Goal: Information Seeking & Learning: Stay updated

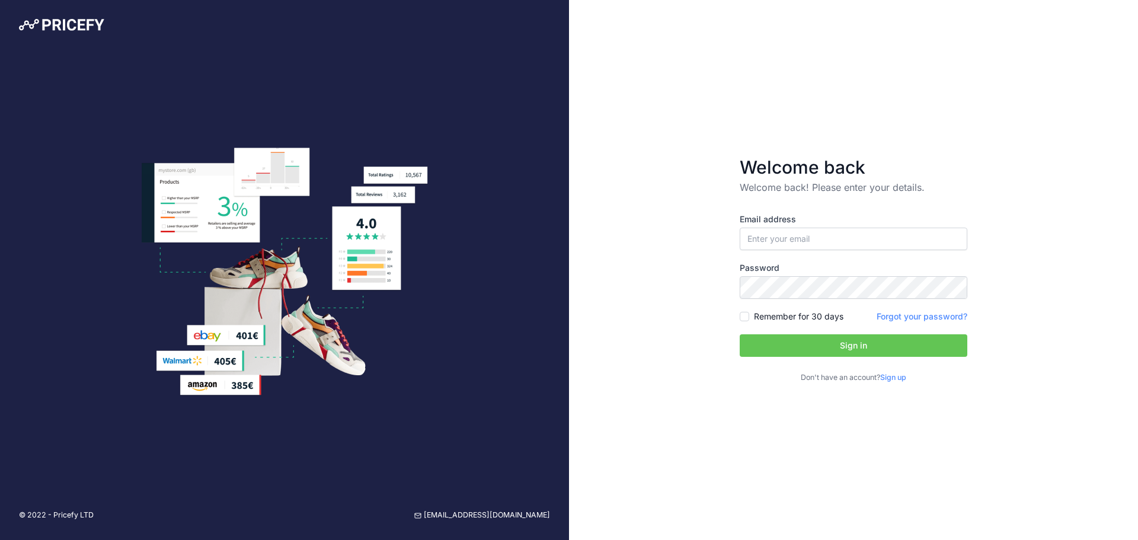
type input "[EMAIL_ADDRESS][DOMAIN_NAME]"
click at [749, 317] on input "Remember for 30 days" at bounding box center [744, 316] width 9 height 9
checkbox input "true"
click at [776, 359] on div "Email address andras.huszta.ev@gmail.com Password Remember for 30 days Sign up" at bounding box center [854, 298] width 228 height 170
click at [774, 349] on button "Sign in" at bounding box center [854, 345] width 228 height 23
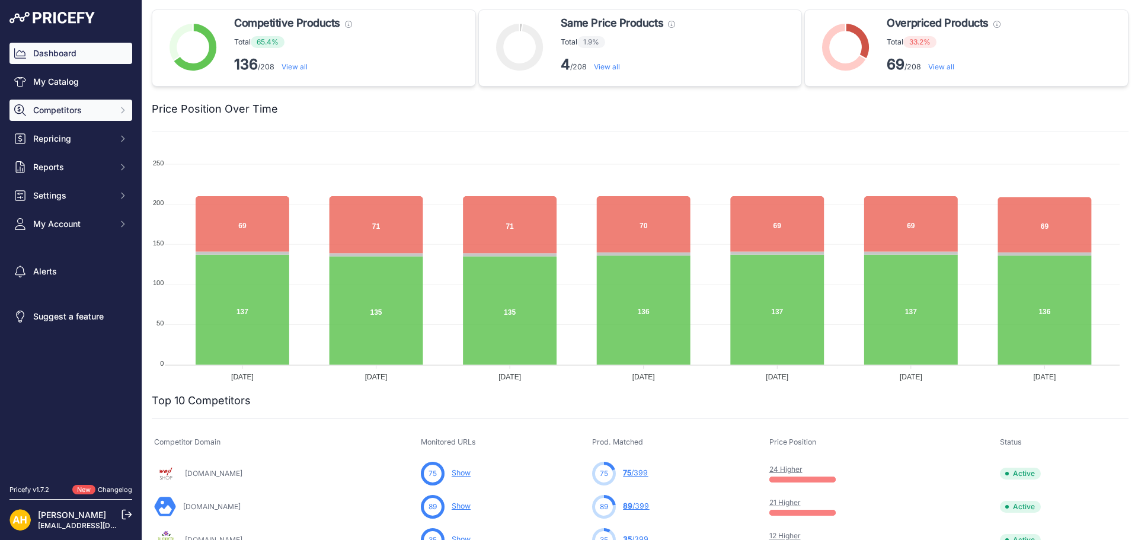
click at [48, 110] on span "Competitors" at bounding box center [72, 110] width 78 height 12
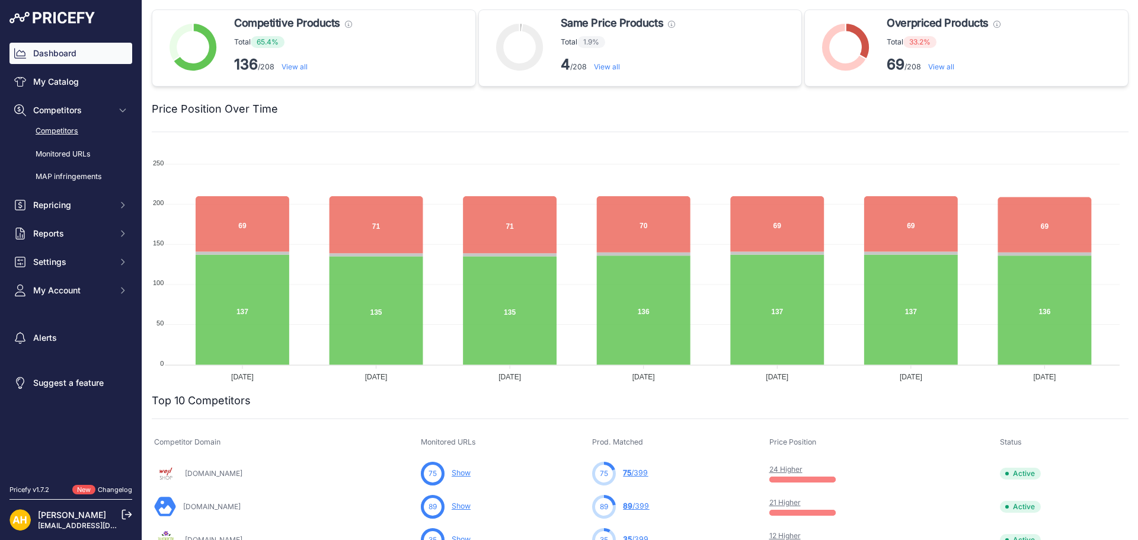
click at [56, 126] on link "Competitors" at bounding box center [70, 131] width 123 height 21
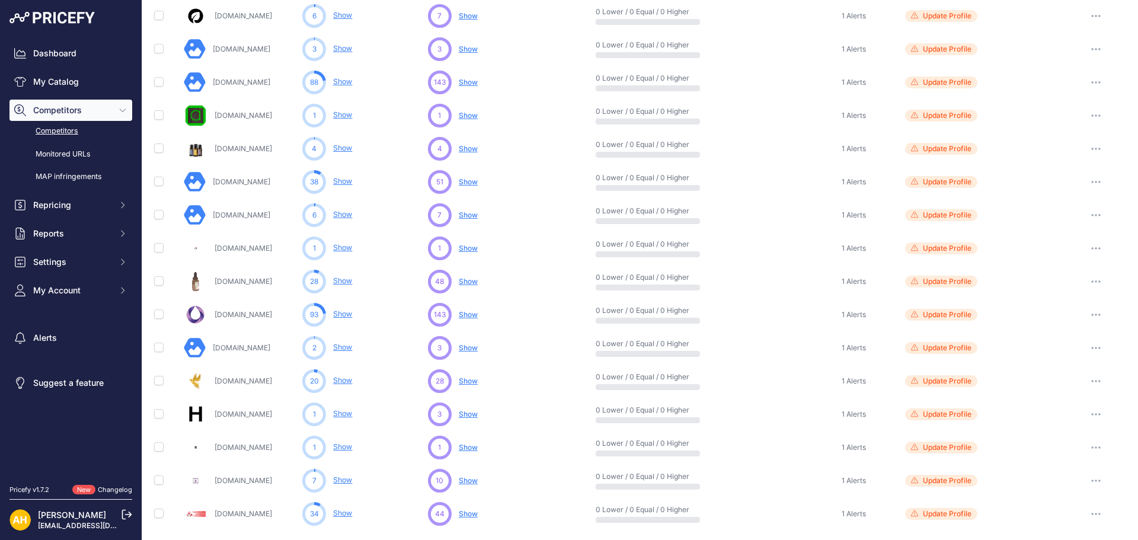
scroll to position [433, 0]
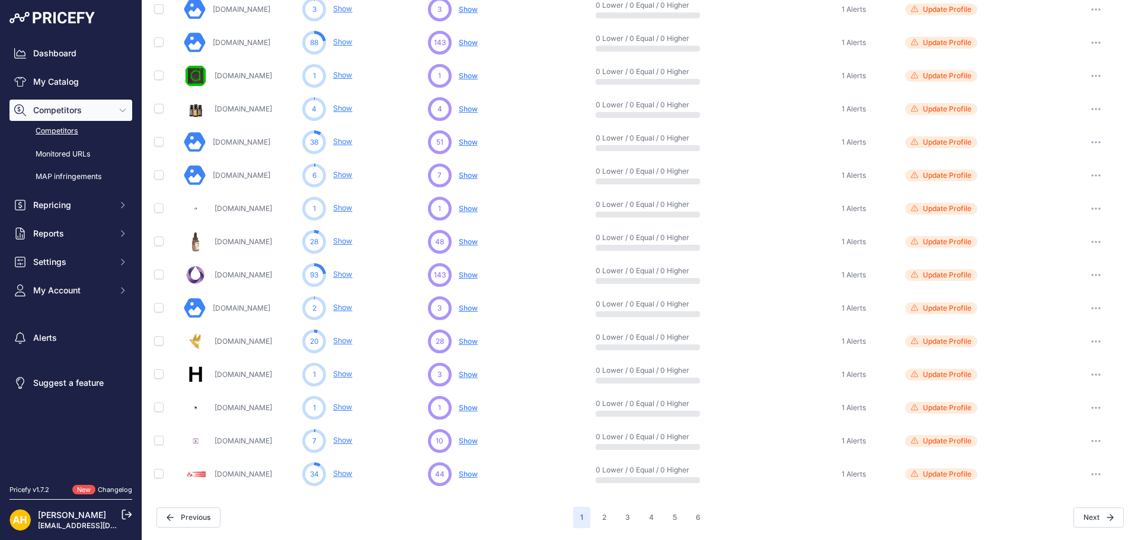
drag, startPoint x: 191, startPoint y: 59, endPoint x: 988, endPoint y: 477, distance: 899.5
click at [988, 477] on div "Competitor Domain Monitored URLs Competitor Discovery Price Position" at bounding box center [640, 56] width 977 height 870
copy div "Competitor Domain Monitored URLs Competitor Discovery Price Position Alerts Sta…"
click at [1107, 516] on icon "button" at bounding box center [1110, 517] width 7 height 7
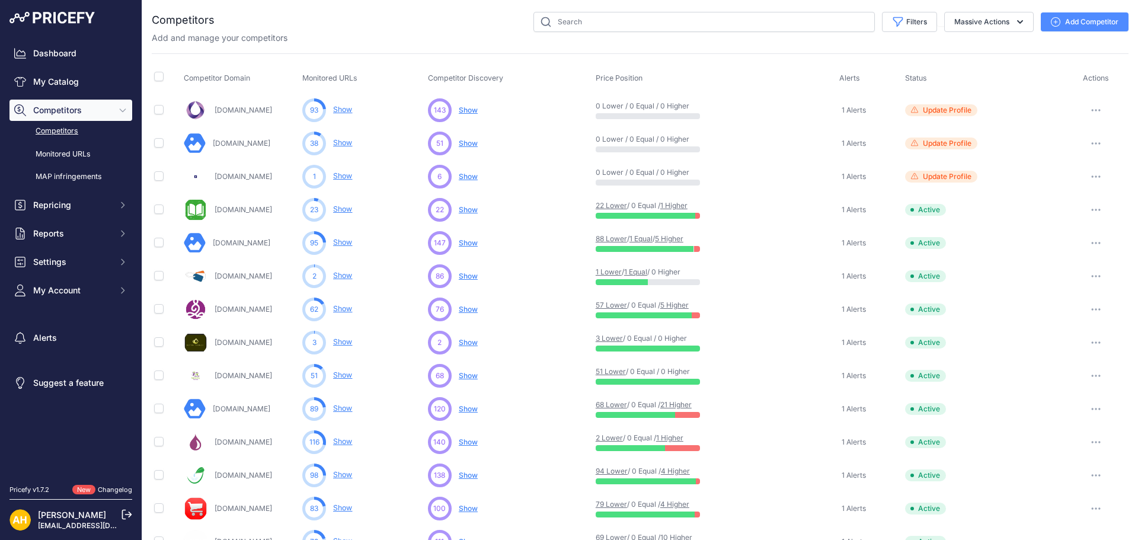
click at [220, 56] on div "Competitor Domain Monitored URLs Competitor Discovery Price Position" at bounding box center [640, 488] width 977 height 870
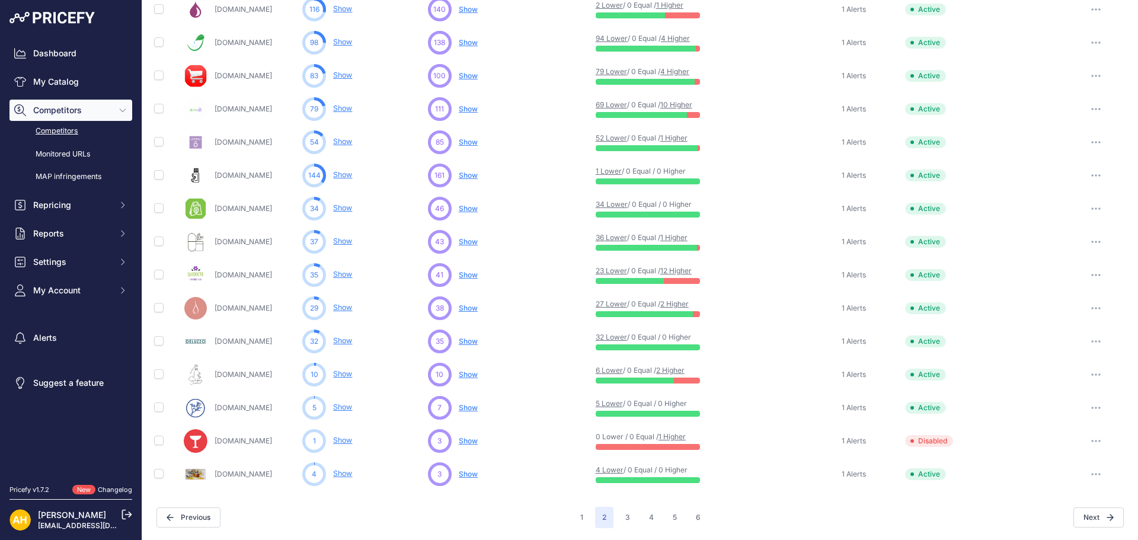
drag, startPoint x: 184, startPoint y: 76, endPoint x: 1000, endPoint y: 476, distance: 908.4
click at [1000, 476] on table "Competitor Domain Monitored URLs Competitor Discovery Price Position Alerts" at bounding box center [640, 61] width 977 height 860
copy table "Competitor Domain Monitored URLs Competitor Discovery Price Position Alerts Sta…"
click at [629, 519] on button "3" at bounding box center [627, 517] width 19 height 21
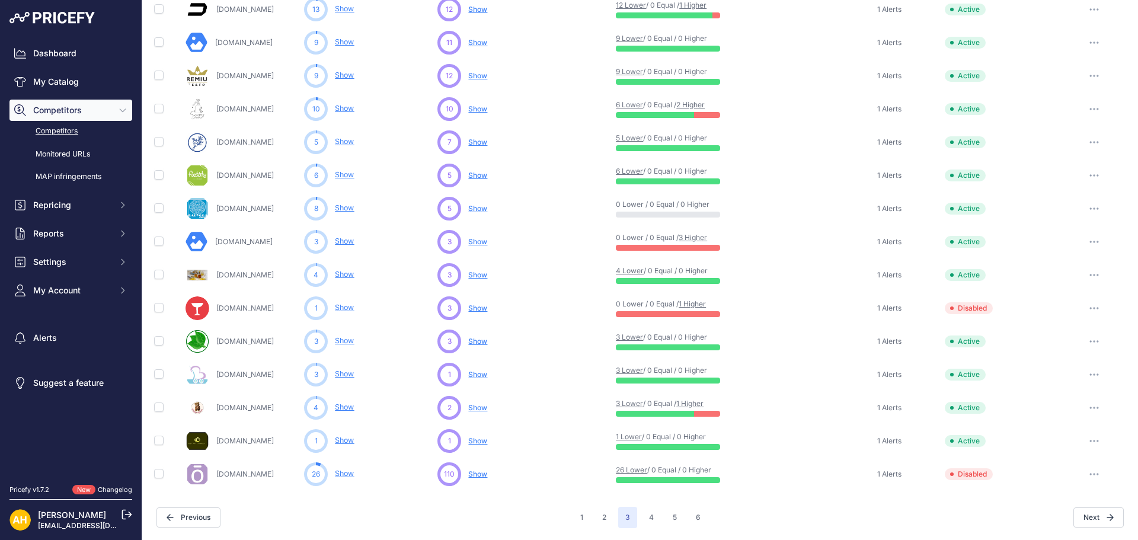
click at [654, 420] on td "3 Lower / 0 Equal / 1 Higher" at bounding box center [743, 407] width 259 height 33
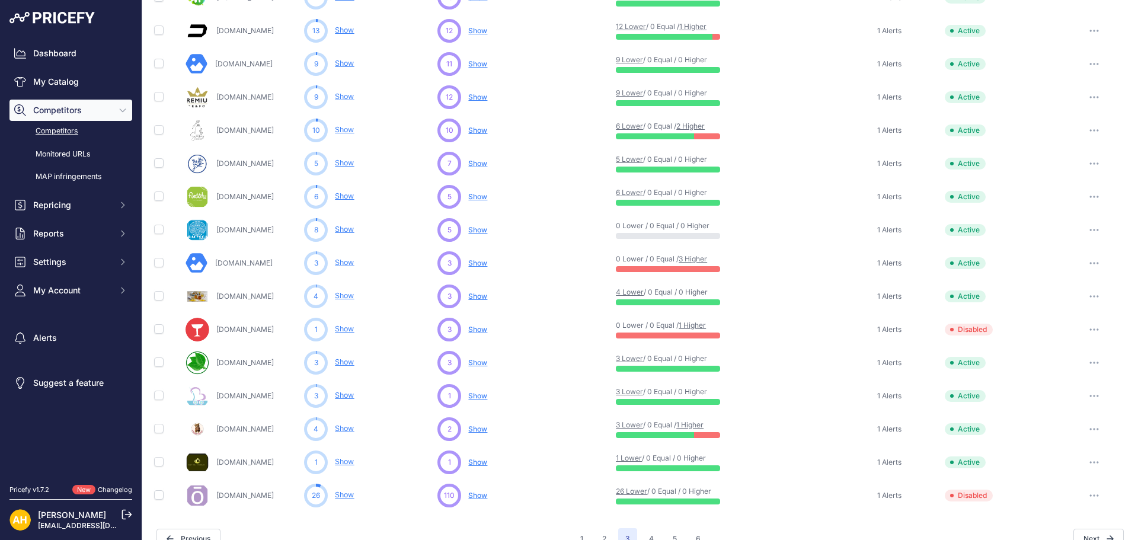
scroll to position [433, 0]
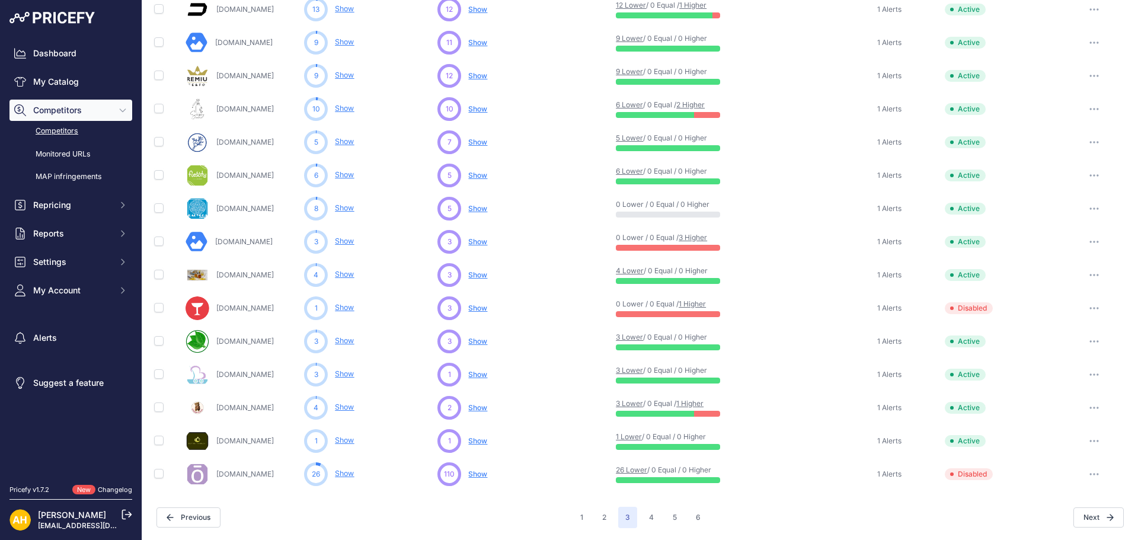
drag, startPoint x: 186, startPoint y: 78, endPoint x: 1017, endPoint y: 475, distance: 920.7
click at [1017, 475] on table "Competitor Domain Monitored URLs Competitor Discovery Price Position Alerts" at bounding box center [640, 61] width 977 height 860
copy table "Competitor Domain Monitored URLs Competitor Discovery Price Position Alerts Sta…"
click at [650, 518] on button "4" at bounding box center [651, 517] width 19 height 21
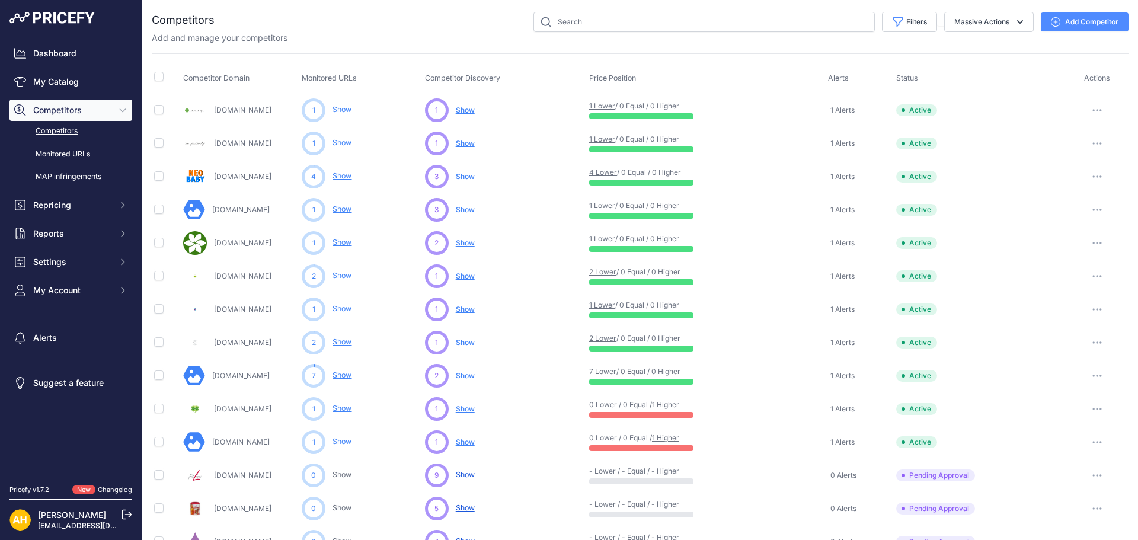
click at [184, 79] on span "Competitor Domain" at bounding box center [216, 78] width 66 height 9
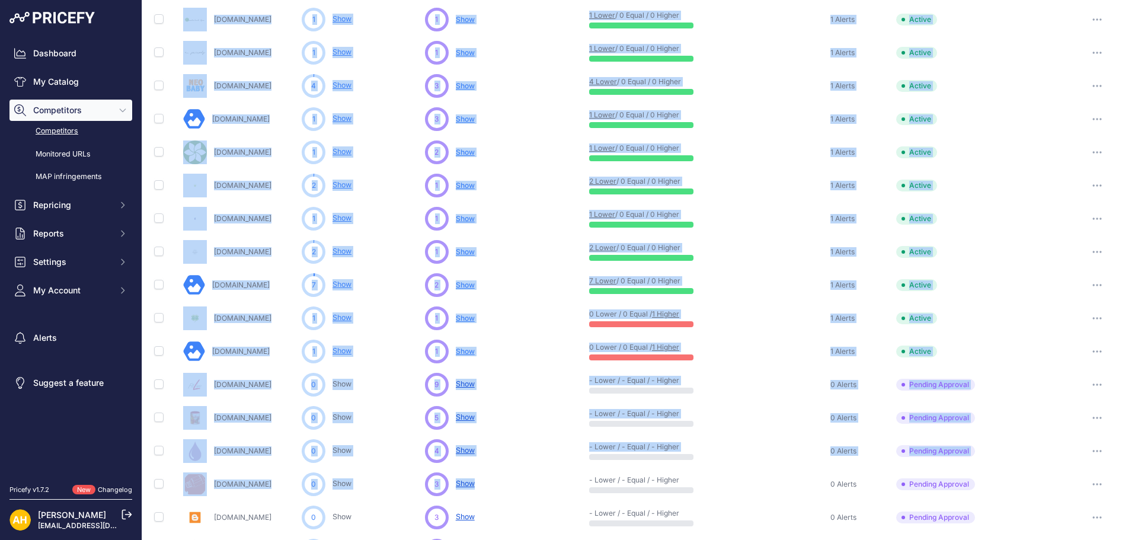
scroll to position [433, 0]
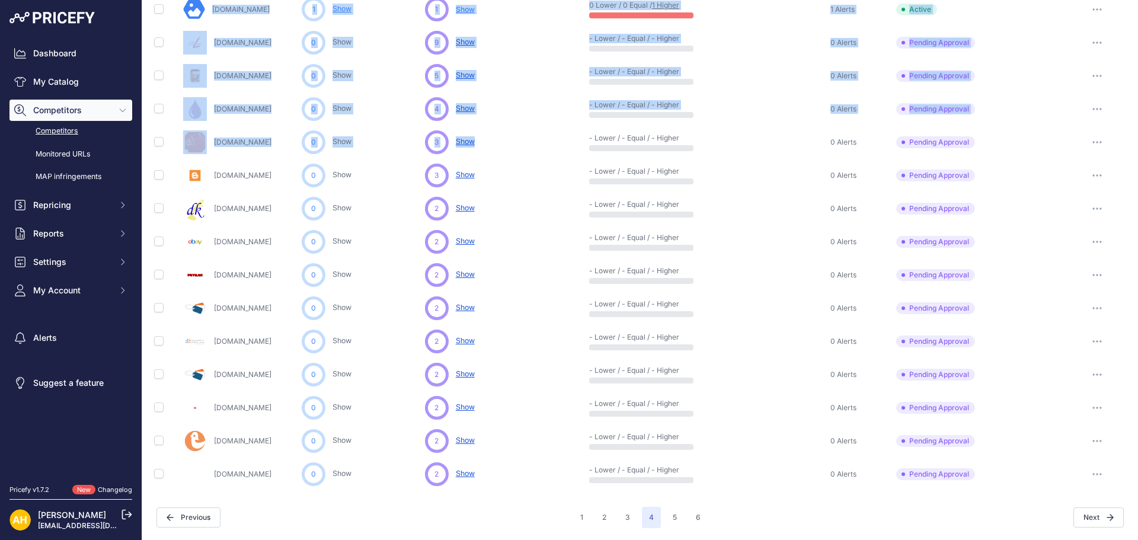
drag, startPoint x: 182, startPoint y: 76, endPoint x: 976, endPoint y: 473, distance: 887.1
click at [976, 473] on table "Competitor Domain Monitored URLs Competitor Discovery Price Position Alerts" at bounding box center [640, 61] width 977 height 860
copy table "Competitor Domain Monitored URLs Competitor Discovery Price Position Alerts Sta…"
click at [671, 521] on button "5" at bounding box center [675, 517] width 18 height 21
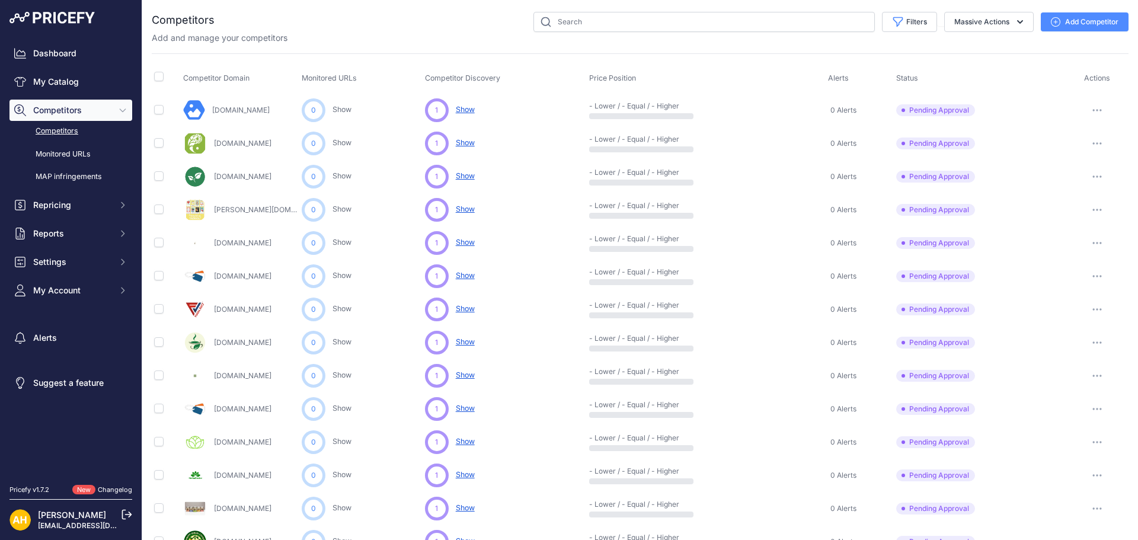
click at [173, 74] on th at bounding box center [166, 78] width 29 height 30
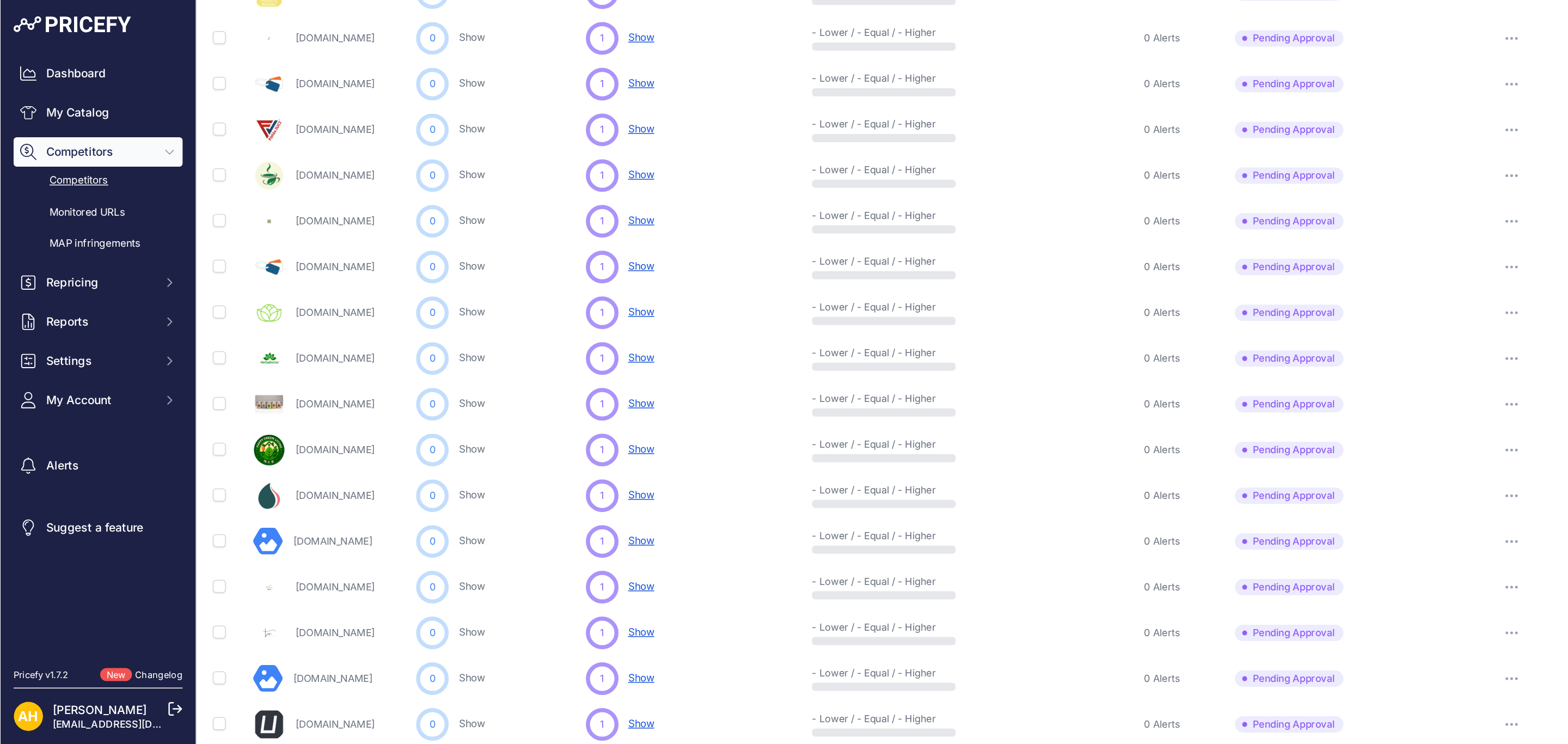
scroll to position [398, 0]
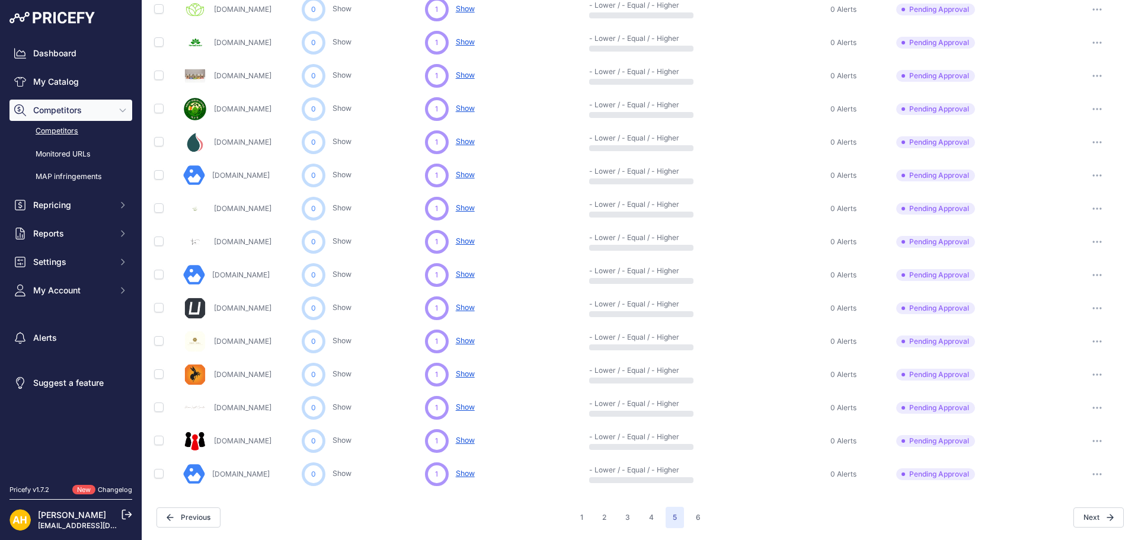
drag, startPoint x: 184, startPoint y: 77, endPoint x: 1004, endPoint y: 473, distance: 910.3
click at [1004, 473] on table "Competitor Domain Monitored URLs Competitor Discovery Price Position Alerts" at bounding box center [640, 61] width 977 height 860
copy table "Competitor Domain Monitored URLs Competitor Discovery Price Position Alerts Sta…"
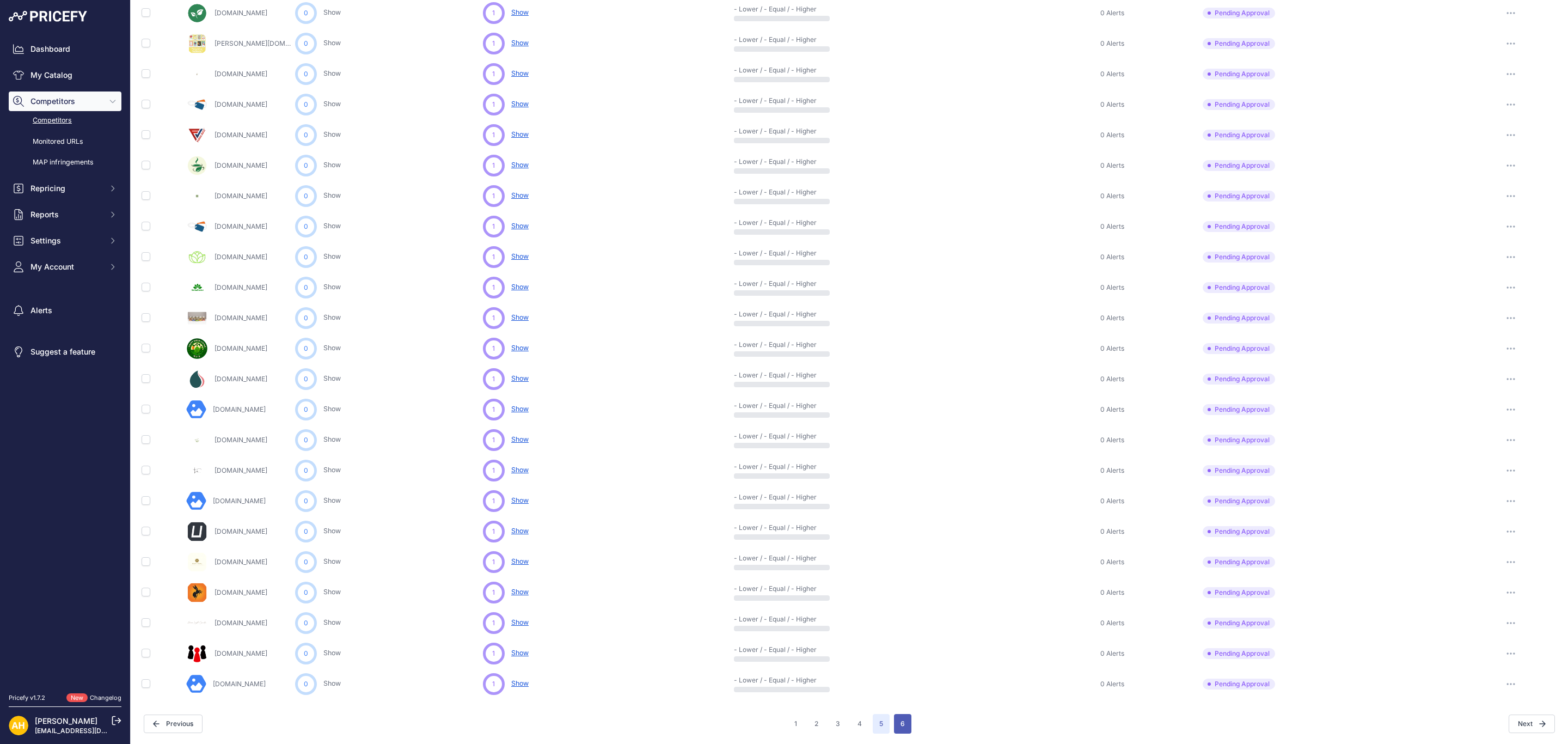
click at [896, 495] on button "6" at bounding box center [902, 723] width 17 height 19
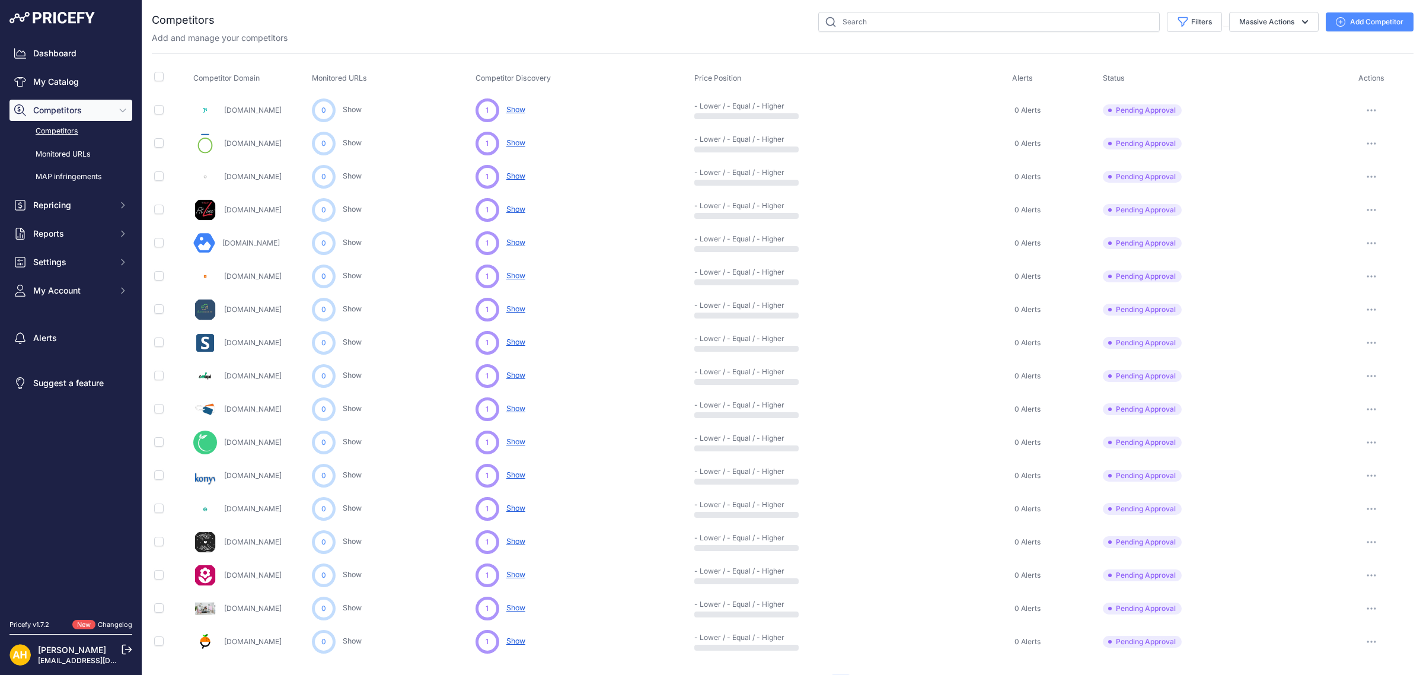
click at [226, 110] on link "Nutribio.pt" at bounding box center [253, 110] width 58 height 9
click at [200, 78] on span "Competitor Domain" at bounding box center [226, 78] width 66 height 9
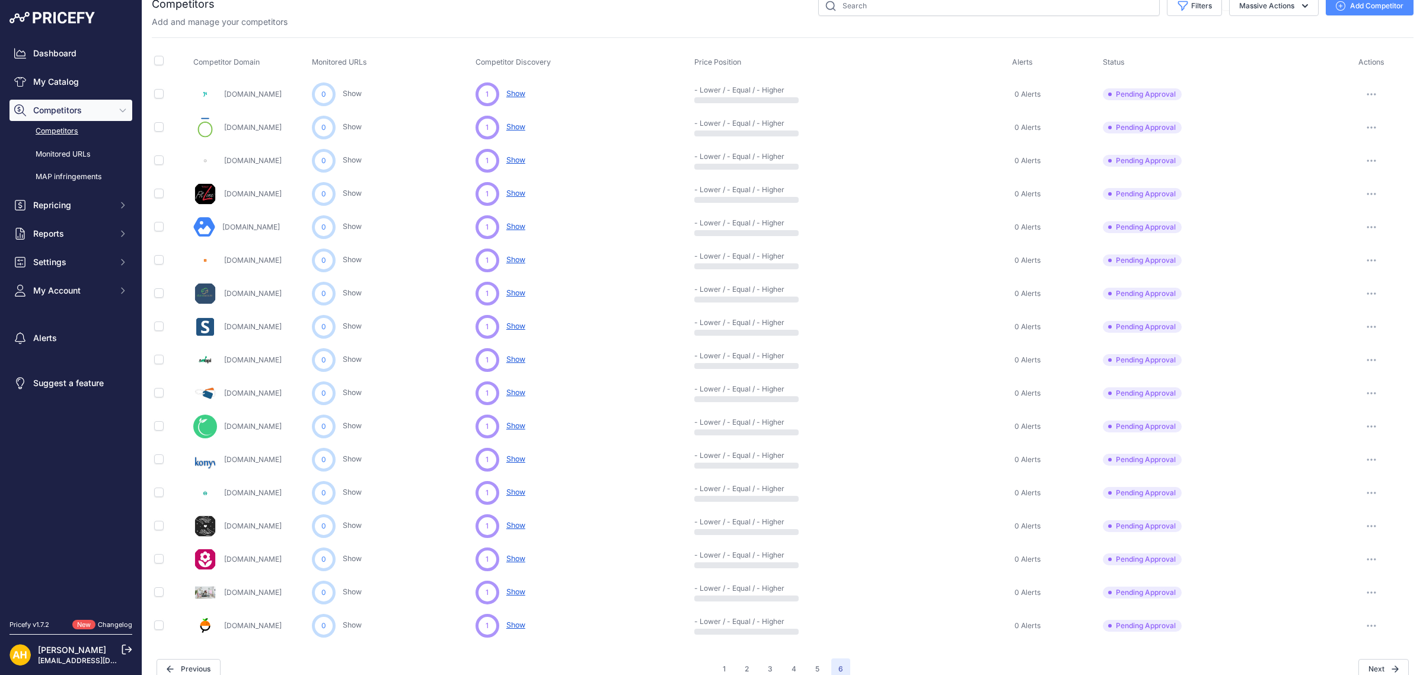
scroll to position [31, 0]
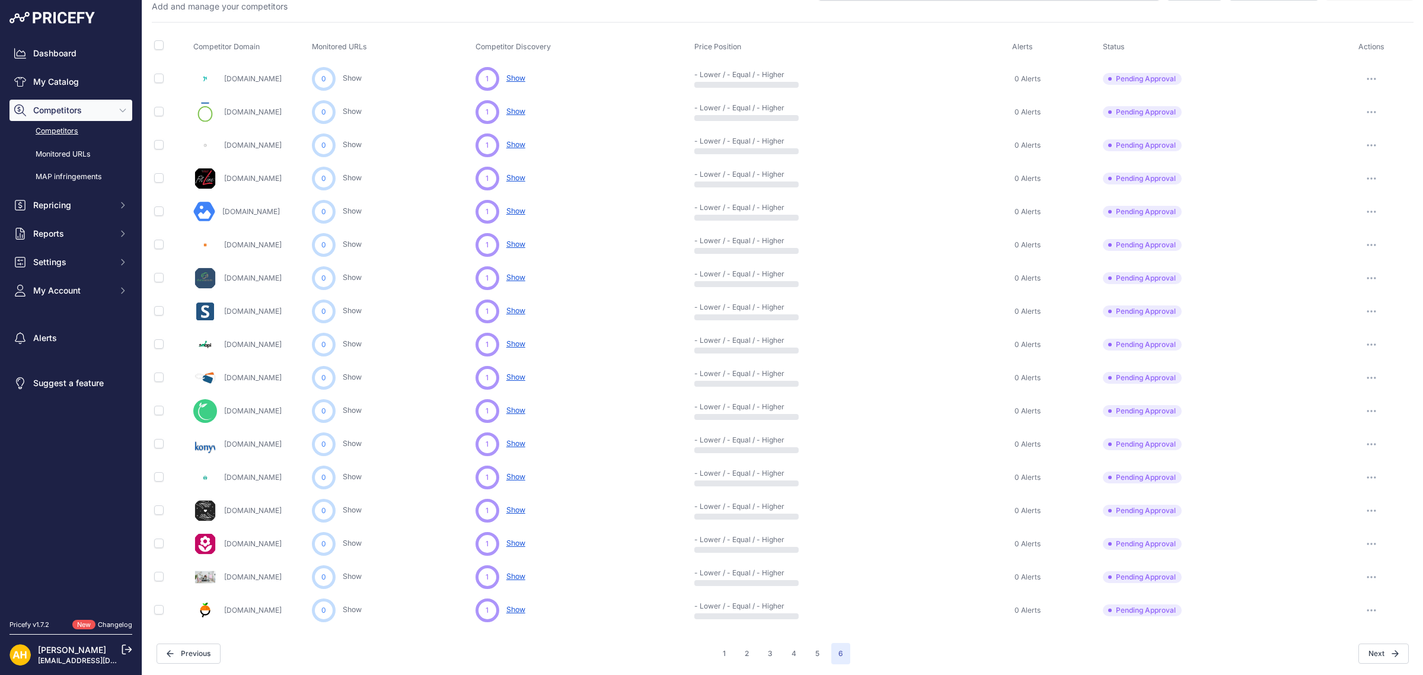
drag, startPoint x: 194, startPoint y: 77, endPoint x: 1260, endPoint y: 605, distance: 1189.6
click at [1138, 539] on table "Competitor Domain Monitored URLs Competitor Discovery Price Position Alerts" at bounding box center [783, 329] width 1262 height 595
copy table "Competitor Domain Monitored URLs Competitor Discovery Price Position Alerts Sta…"
click at [1138, 471] on div "Pending Approval" at bounding box center [1215, 477] width 224 height 12
click at [519, 476] on span "Show" at bounding box center [515, 476] width 19 height 9
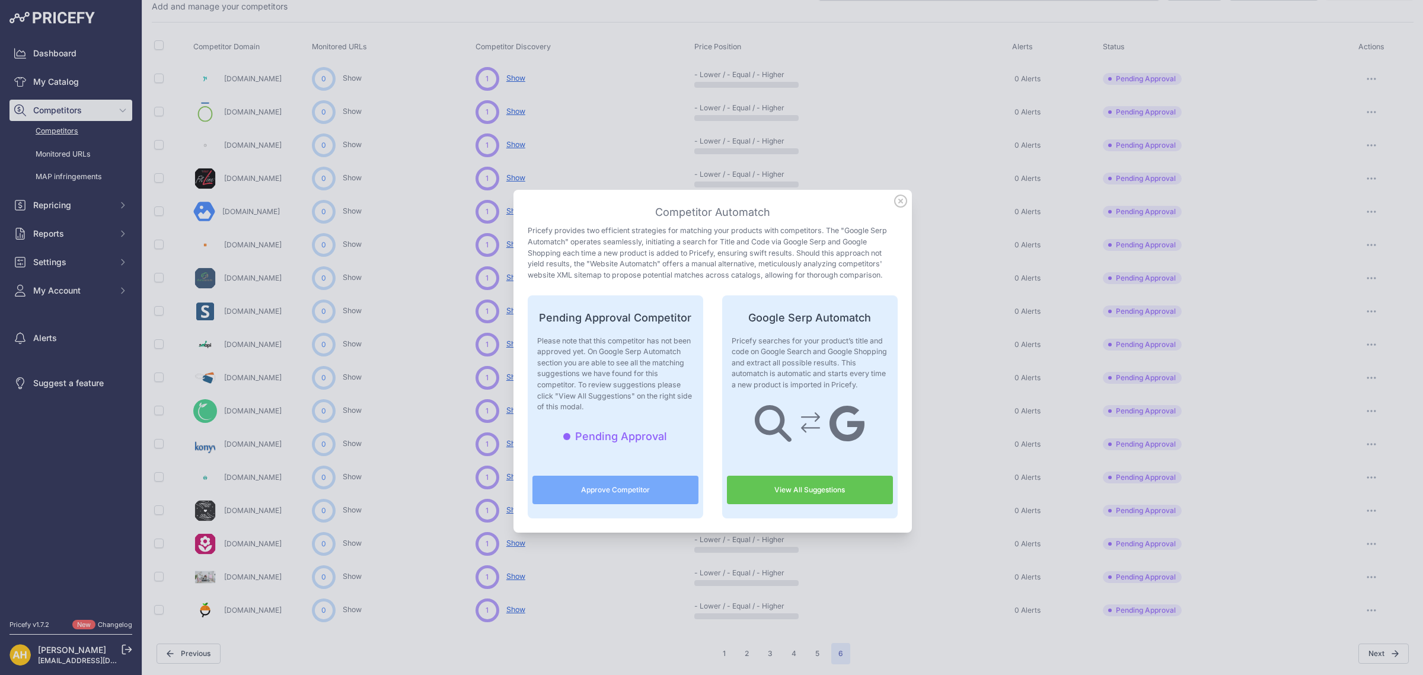
click at [894, 206] on icon at bounding box center [900, 200] width 13 height 13
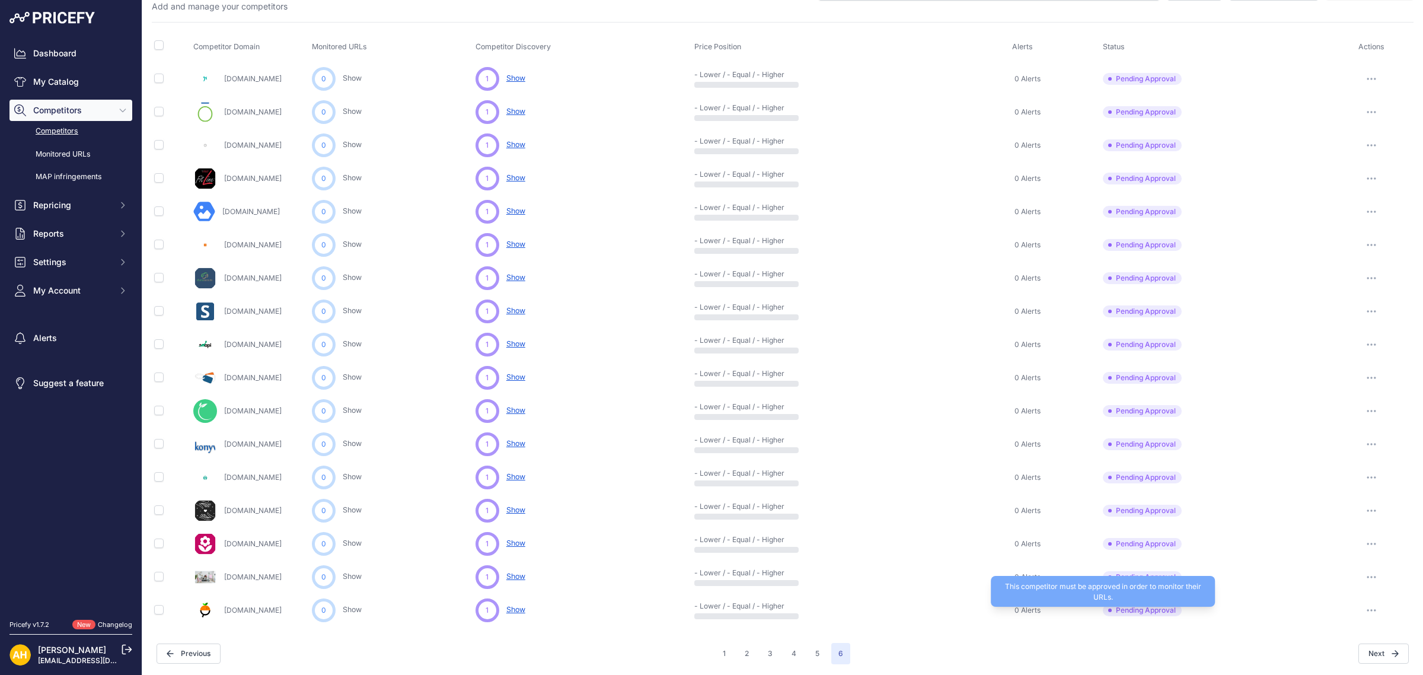
click at [1138, 539] on span "Pending Approval" at bounding box center [1142, 610] width 79 height 12
click at [1138, 539] on button "button" at bounding box center [1371, 610] width 24 height 17
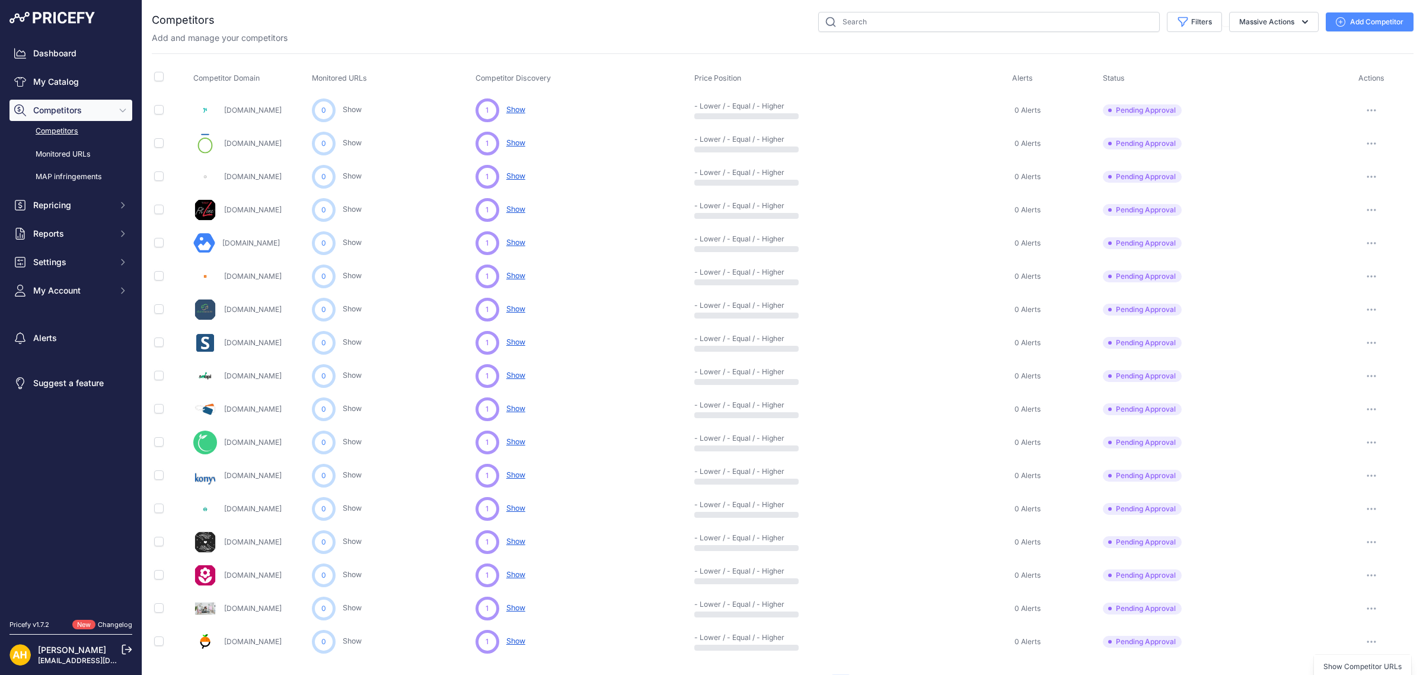
scroll to position [40, 0]
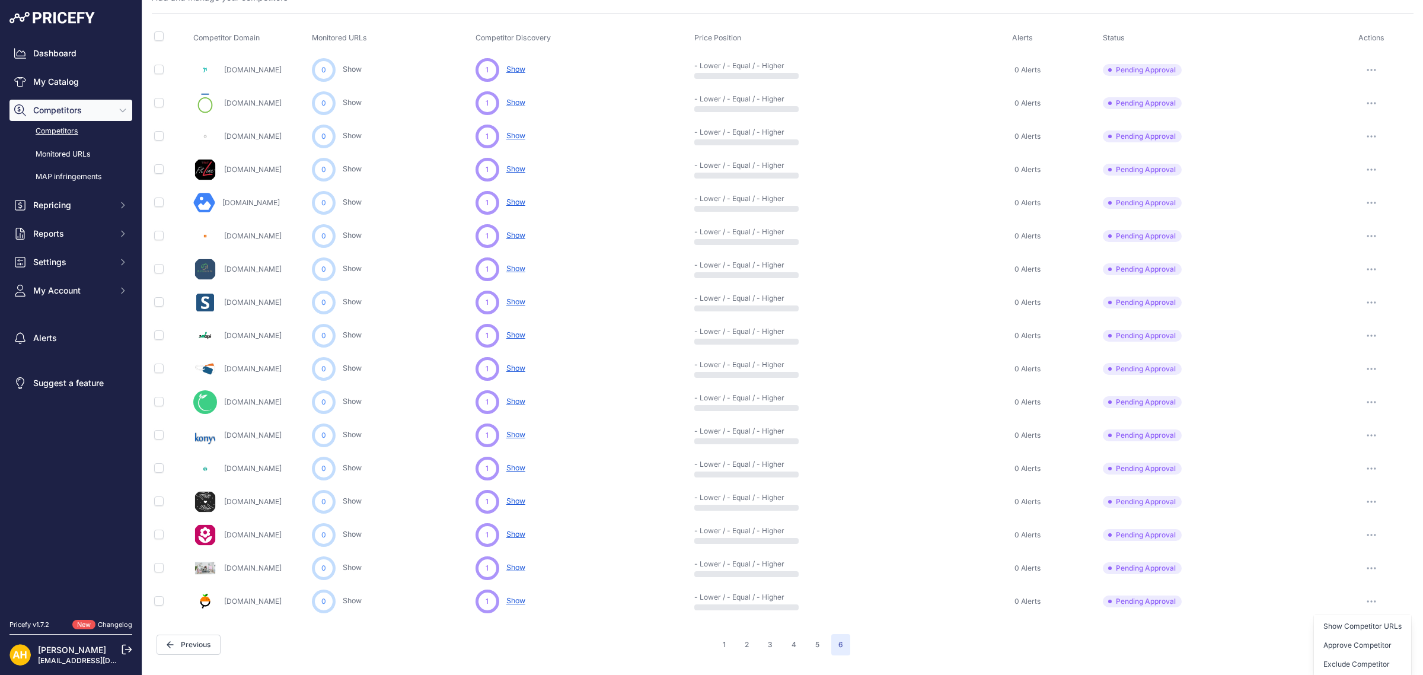
click at [1138, 372] on button "button" at bounding box center [1371, 368] width 24 height 17
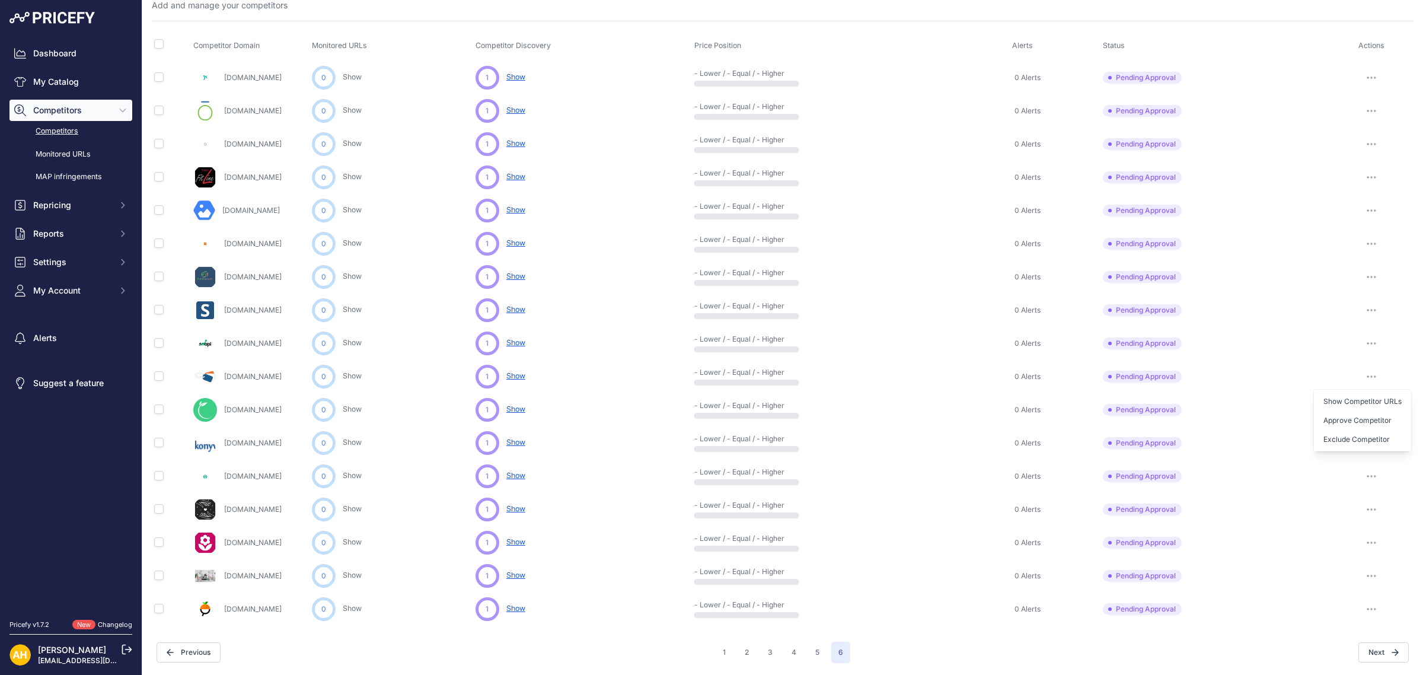
scroll to position [31, 0]
click at [254, 410] on link "Tobbmintegeszseg.hu" at bounding box center [253, 410] width 58 height 9
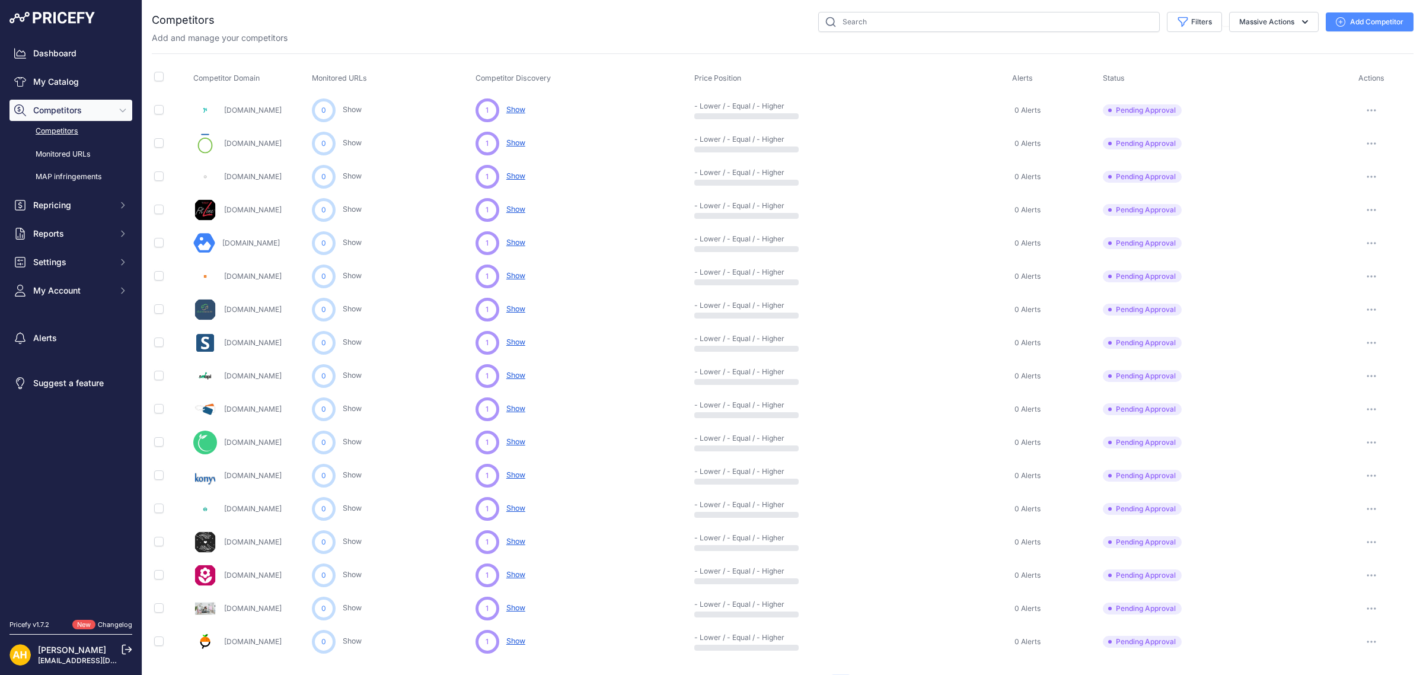
click at [261, 177] on link "Organicharmony.hu" at bounding box center [253, 176] width 58 height 9
click at [234, 375] on link "Snapi.hu" at bounding box center [253, 375] width 58 height 9
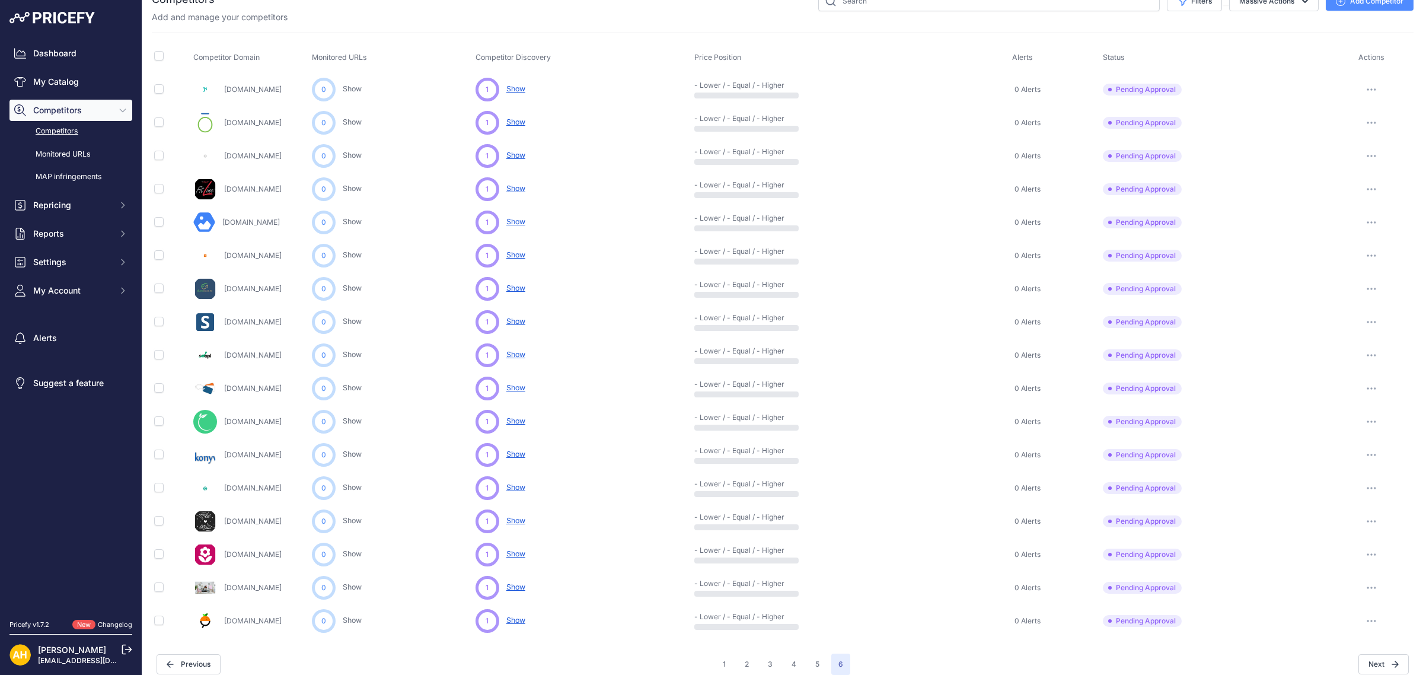
scroll to position [31, 0]
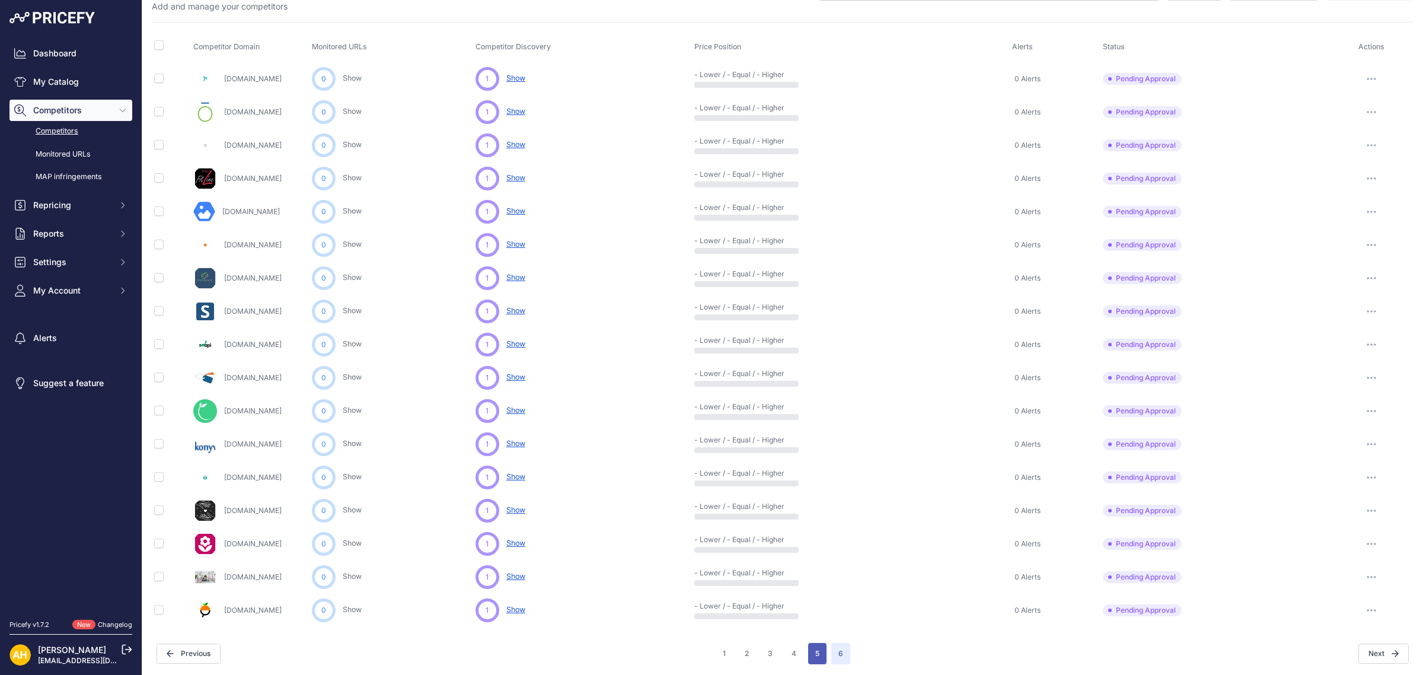
click at [810, 539] on button "5" at bounding box center [817, 653] width 18 height 21
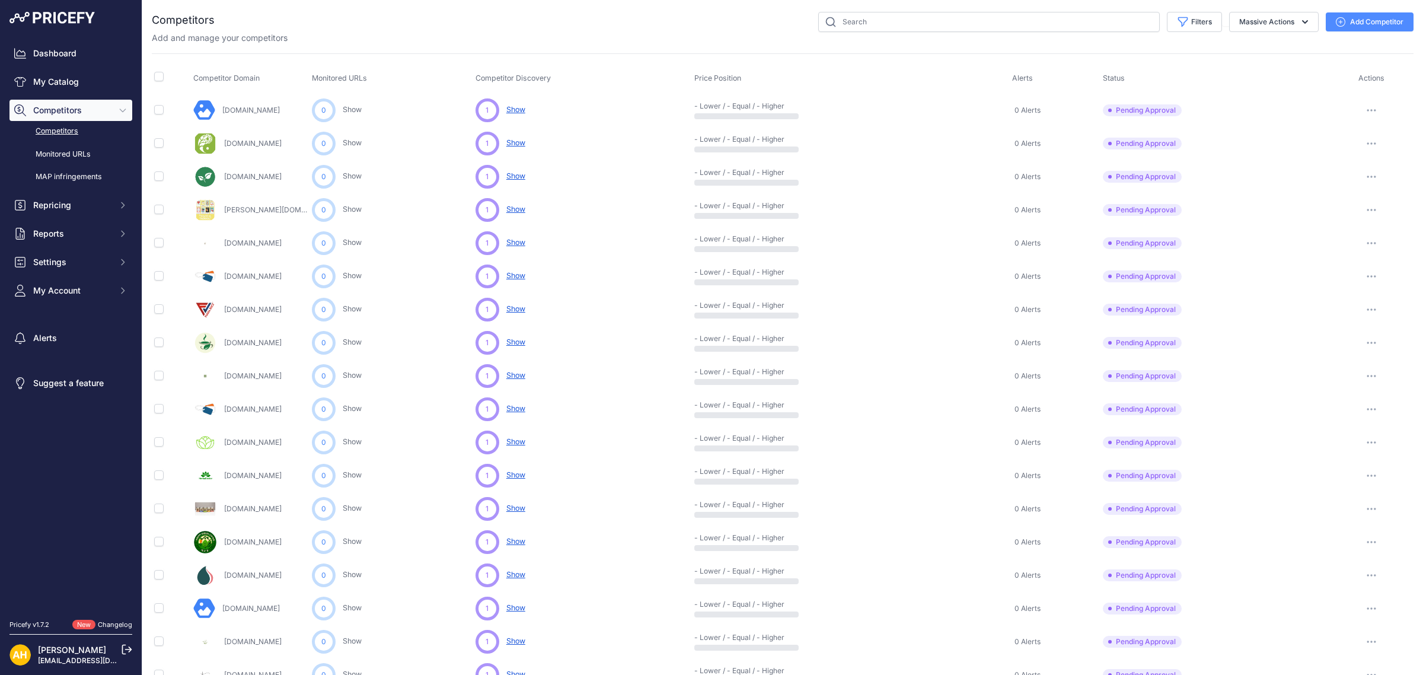
click at [264, 145] on link "Bioenergetic.hu" at bounding box center [253, 143] width 58 height 9
click at [250, 479] on p "Herbadoctor.hu" at bounding box center [253, 475] width 58 height 9
click at [251, 475] on link "Herbadoctor.hu" at bounding box center [253, 475] width 58 height 9
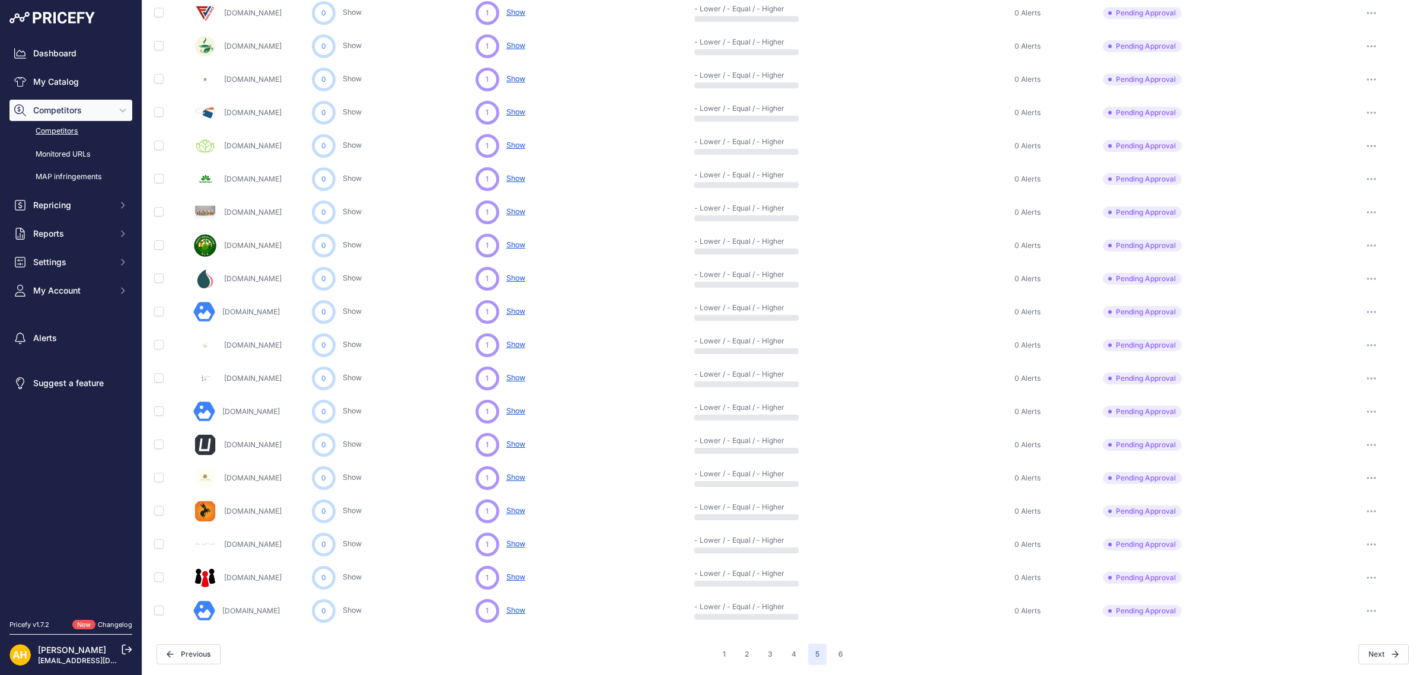
scroll to position [297, 0]
click at [789, 539] on button "4" at bounding box center [793, 653] width 19 height 21
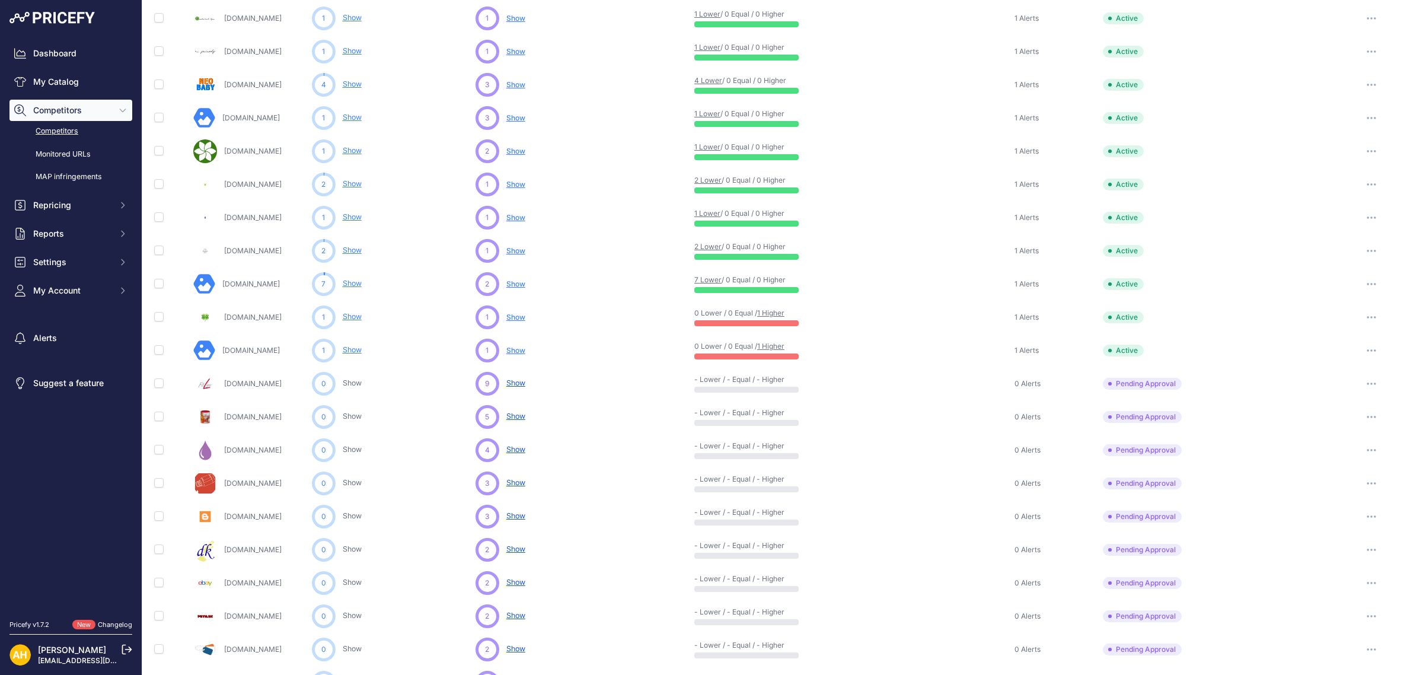
scroll to position [75, 0]
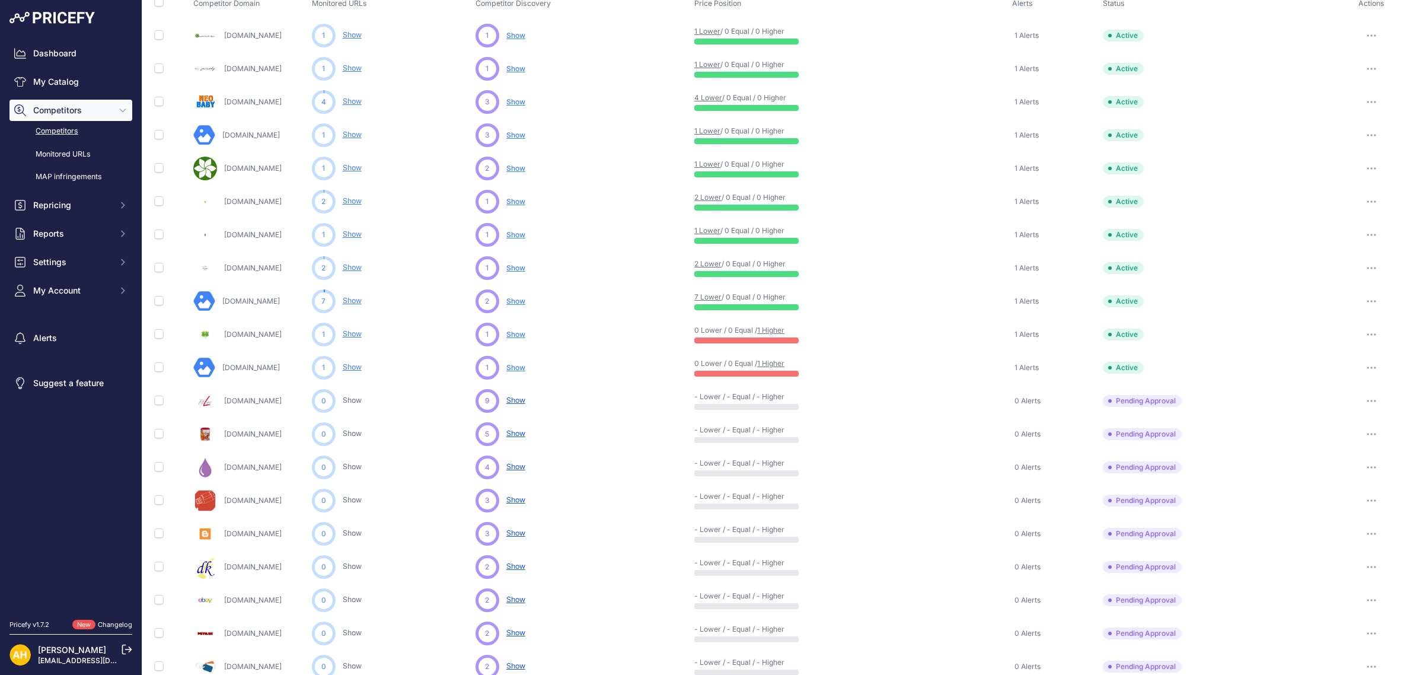
click at [350, 368] on link "Show" at bounding box center [352, 366] width 19 height 9
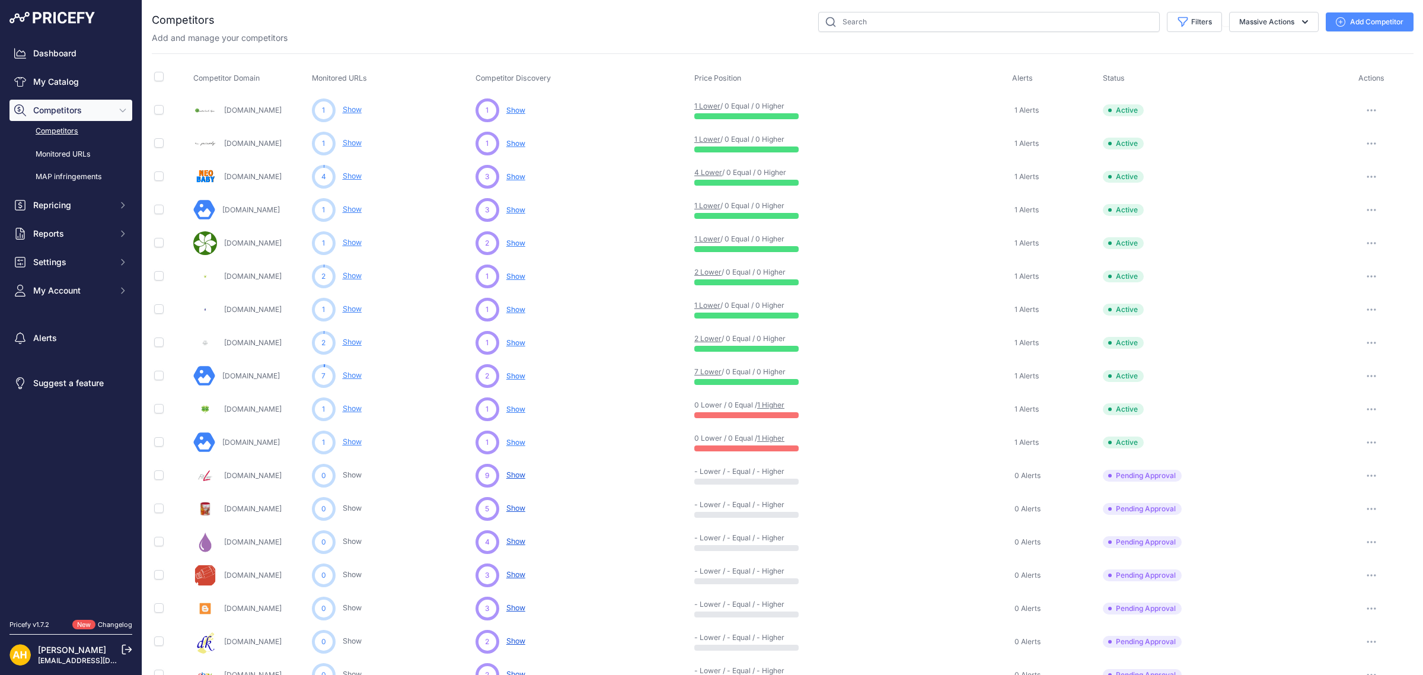
click at [249, 211] on link "Mail.doteo.hu" at bounding box center [251, 209] width 58 height 9
click at [516, 212] on span "Show" at bounding box center [515, 209] width 19 height 9
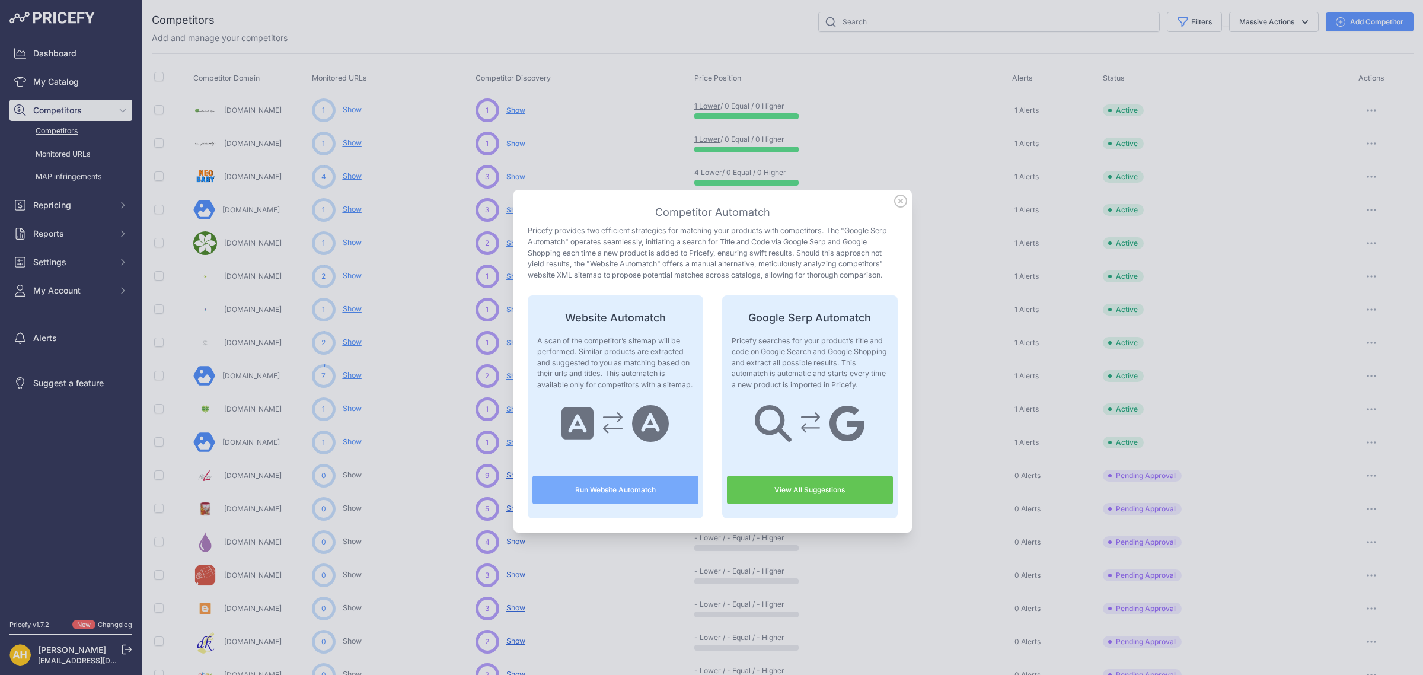
click at [894, 199] on icon at bounding box center [900, 200] width 13 height 13
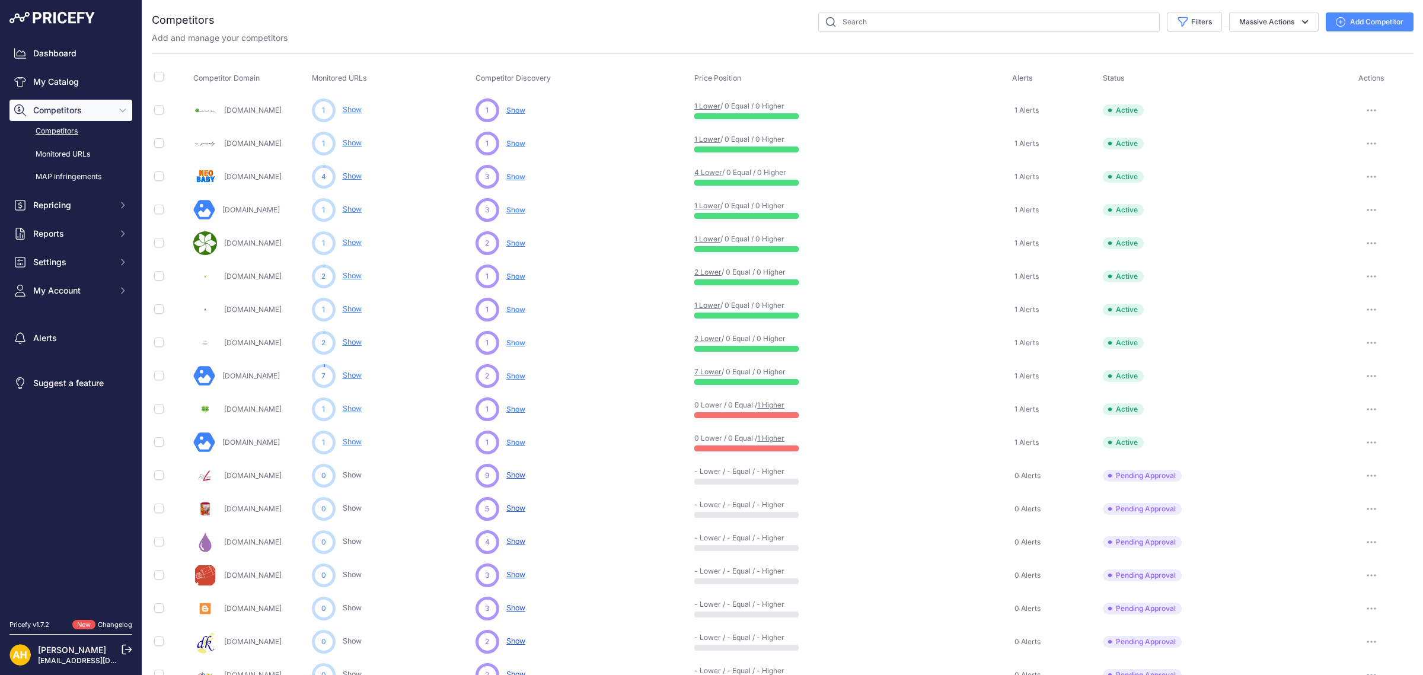
click at [506, 210] on span "Show" at bounding box center [515, 209] width 19 height 9
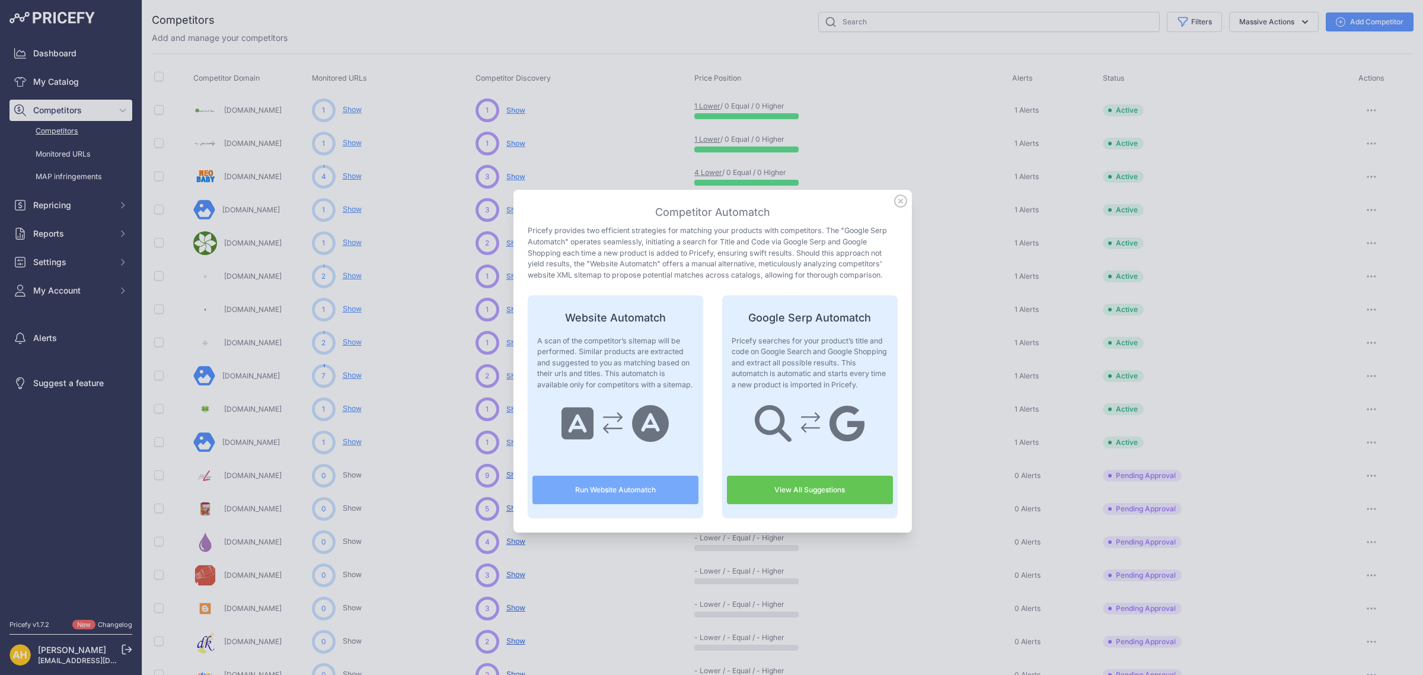
click at [895, 203] on icon at bounding box center [901, 201] width 12 height 12
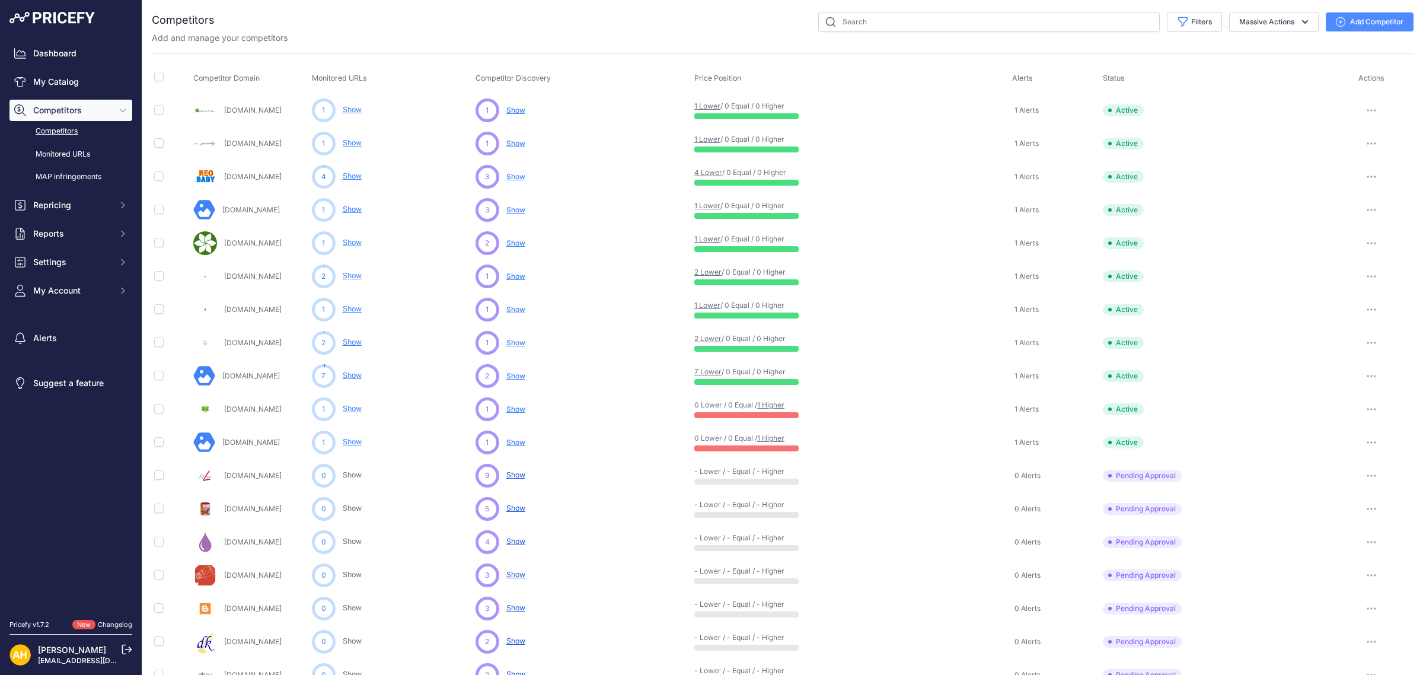
click at [508, 141] on span "Show" at bounding box center [515, 143] width 19 height 9
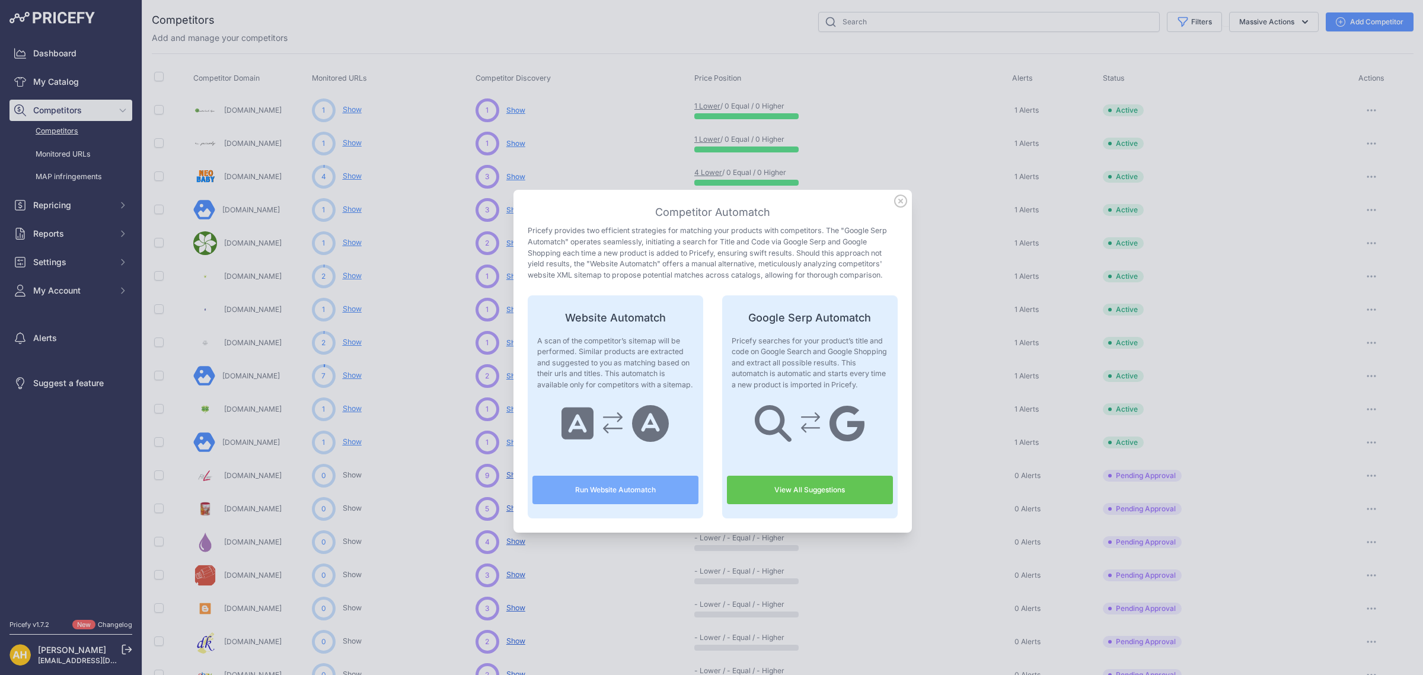
click at [897, 203] on icon at bounding box center [900, 200] width 13 height 13
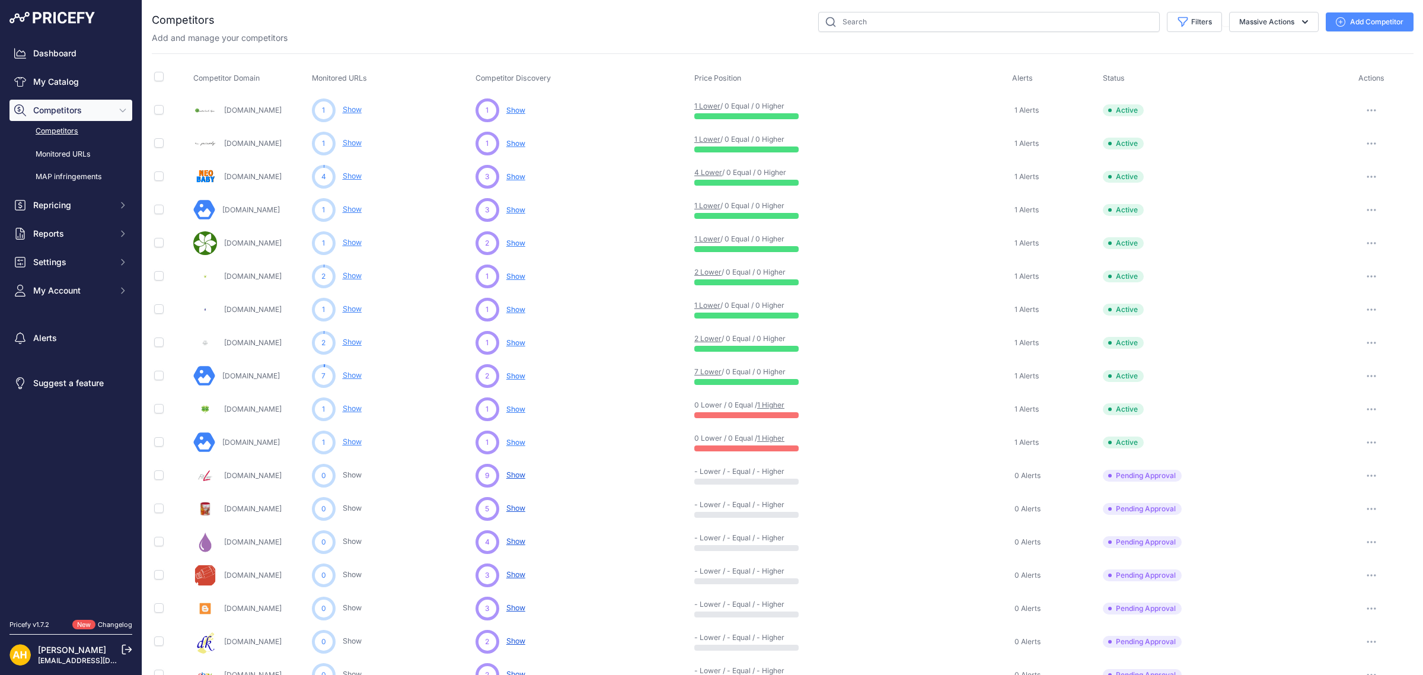
click at [346, 143] on link "Show" at bounding box center [352, 142] width 19 height 9
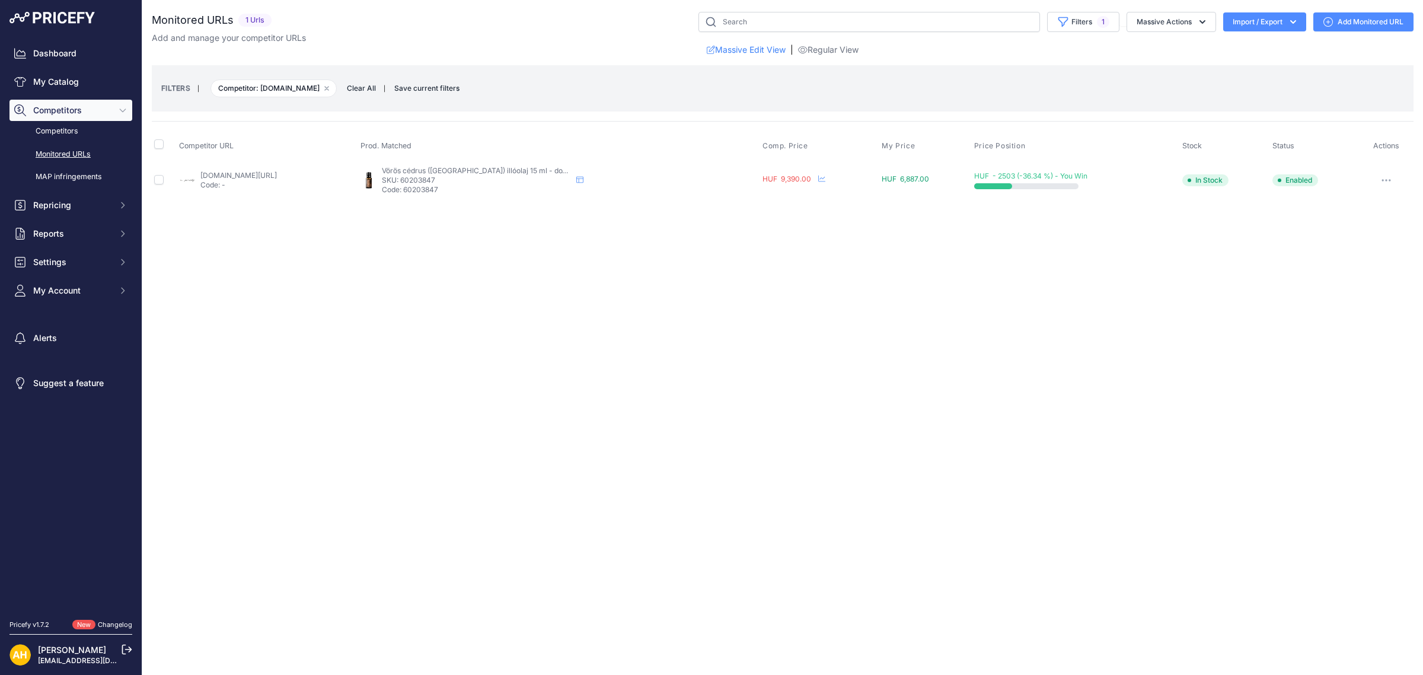
click at [270, 177] on link "[DOMAIN_NAME][URL]" at bounding box center [238, 175] width 76 height 9
click at [1185, 23] on button "Massive Actions" at bounding box center [1171, 22] width 90 height 20
click at [808, 391] on div "Close You are not connected to the internet." at bounding box center [782, 337] width 1281 height 675
click at [1190, 20] on button "Massive Actions" at bounding box center [1171, 22] width 90 height 20
click at [1266, 73] on div "FILTERS | Competitor: nepazarolj.hu Remove filter option Clear All | Save curre…" at bounding box center [782, 88] width 1243 height 32
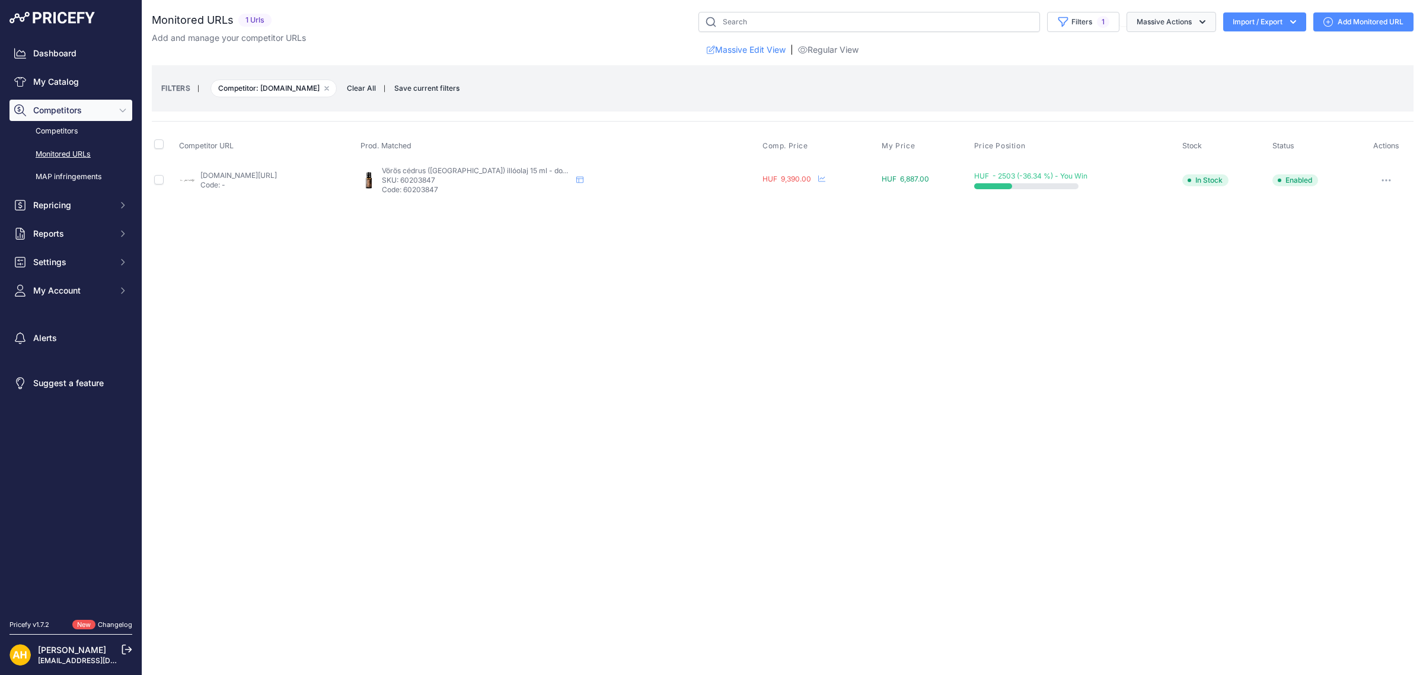
click at [1205, 27] on icon "button" at bounding box center [1202, 22] width 12 height 12
drag, startPoint x: 1353, startPoint y: 72, endPoint x: 1359, endPoint y: 67, distance: 7.6
click at [1355, 72] on div "FILTERS | Competitor: nepazarolj.hu Remove filter option Clear All | Save curre…" at bounding box center [782, 88] width 1243 height 32
click at [1279, 25] on button "Import / Export" at bounding box center [1264, 21] width 83 height 19
drag, startPoint x: 1087, startPoint y: 75, endPoint x: 1278, endPoint y: 57, distance: 191.7
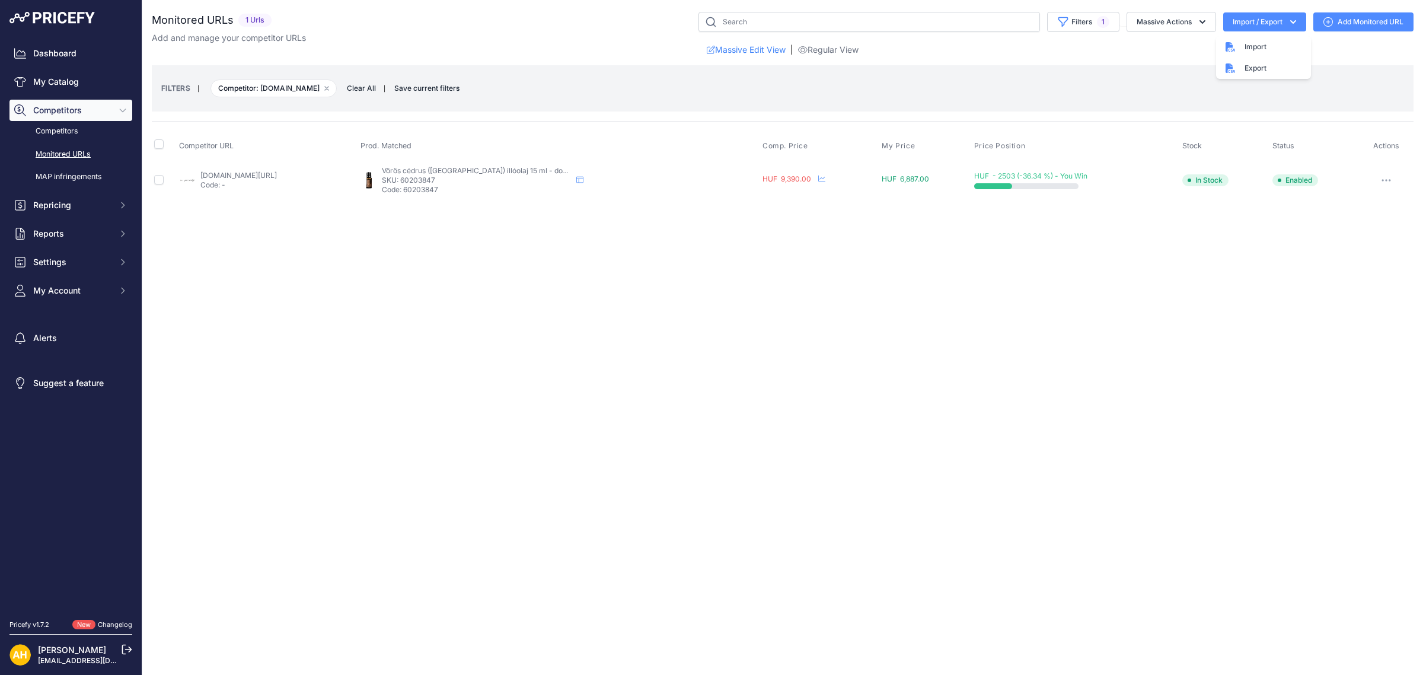
click at [1089, 75] on div "FILTERS | Competitor: nepazarolj.hu Remove filter option Clear All | Save curre…" at bounding box center [782, 88] width 1243 height 32
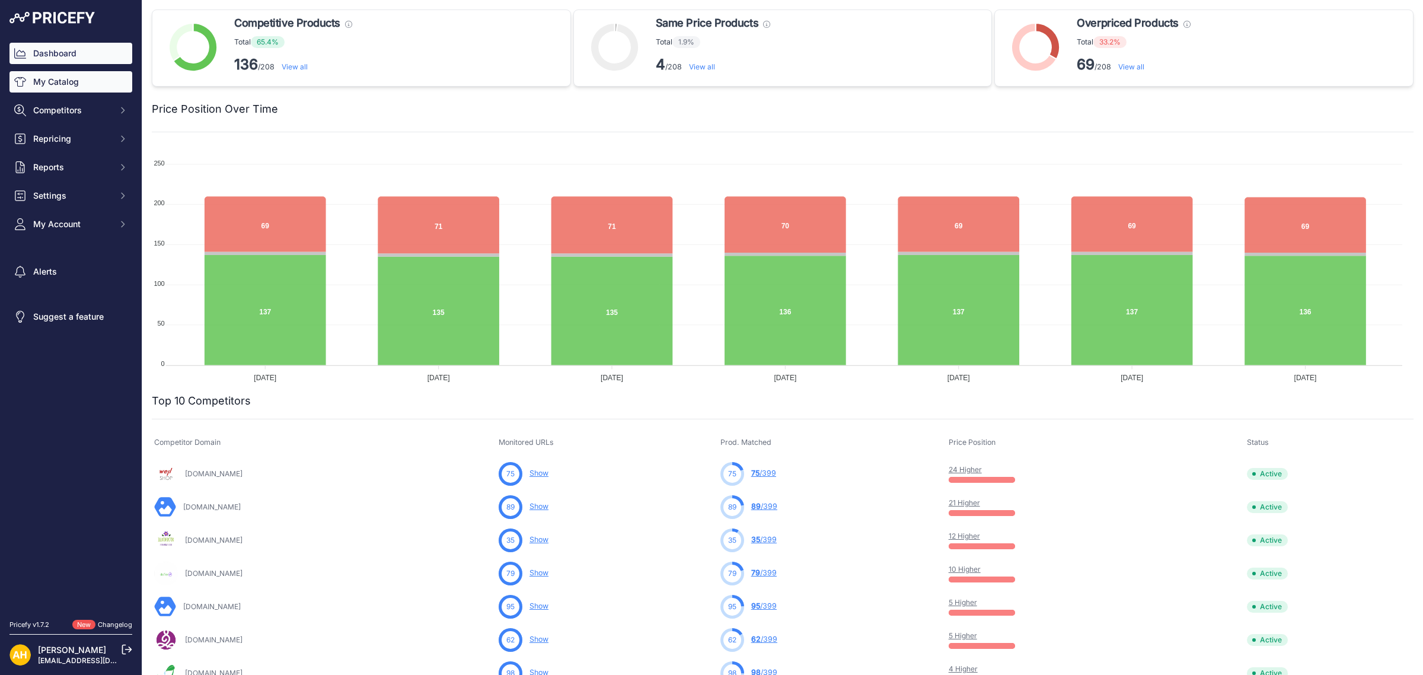
click at [33, 77] on link "My Catalog" at bounding box center [70, 81] width 123 height 21
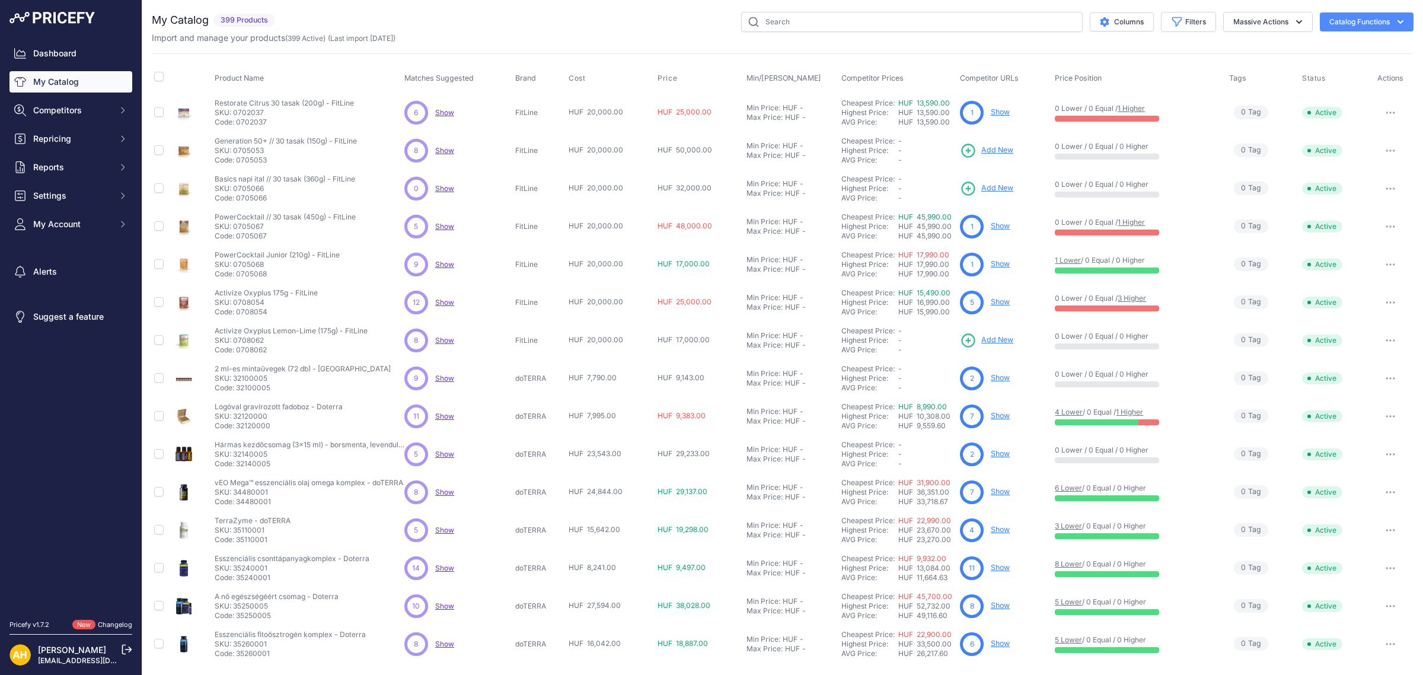
click at [1394, 21] on icon "button" at bounding box center [1400, 22] width 12 height 12
click at [1358, 40] on div "Import Additional Info" at bounding box center [1345, 46] width 133 height 21
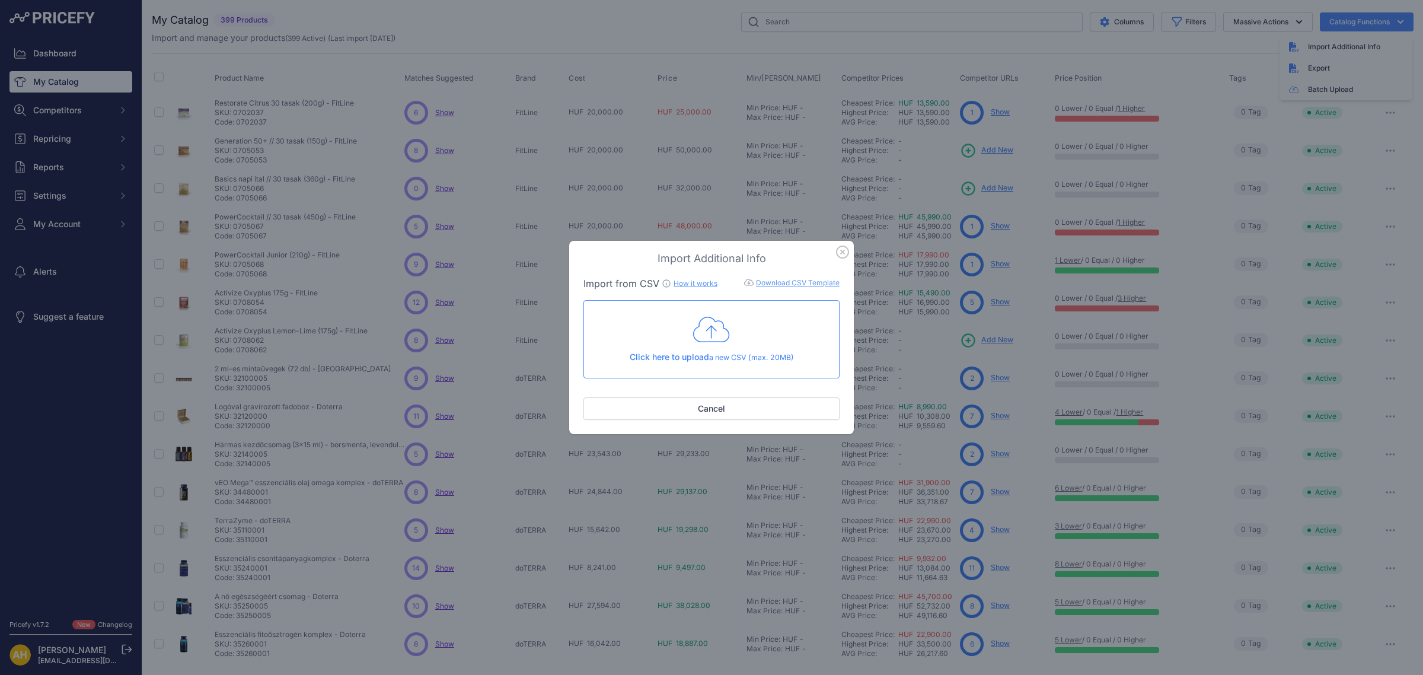
click at [700, 285] on link "How it works" at bounding box center [695, 283] width 44 height 9
click at [845, 258] on icon "button" at bounding box center [843, 252] width 12 height 12
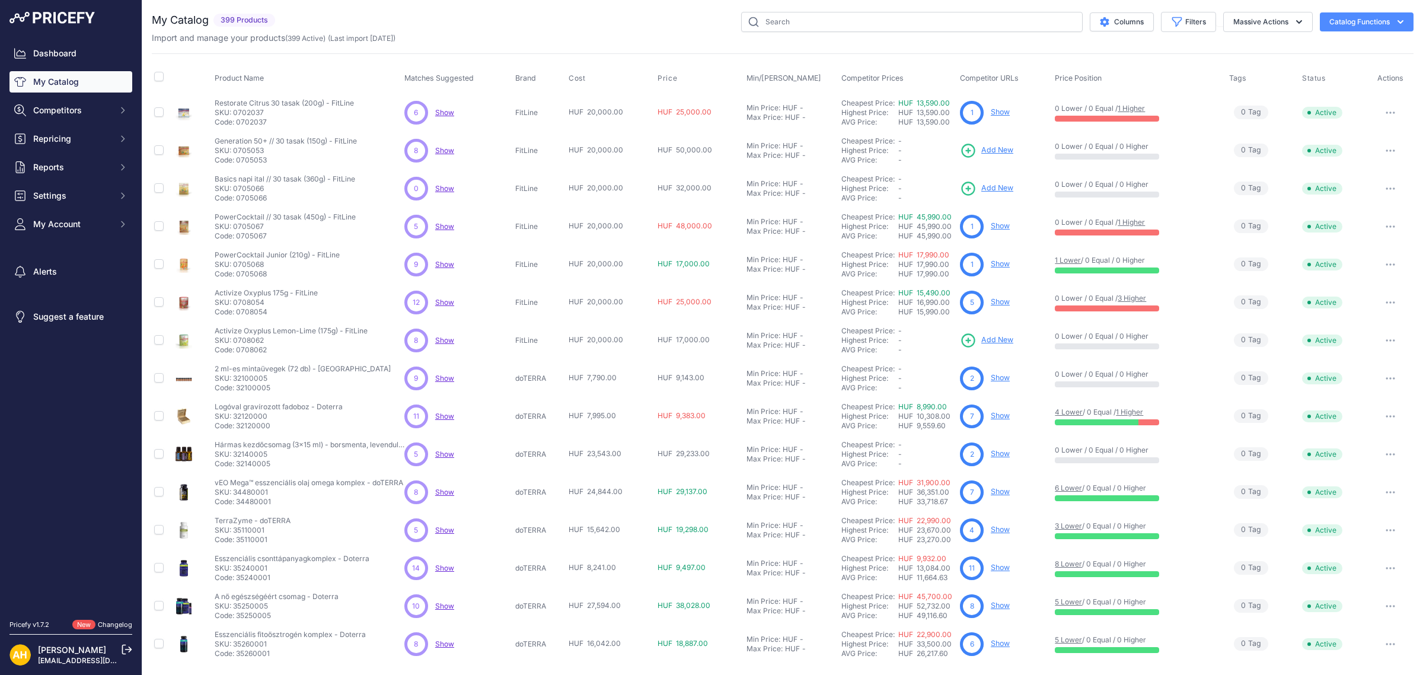
click at [1375, 16] on button "Catalog Functions" at bounding box center [1367, 21] width 94 height 19
click at [1310, 69] on div "Export" at bounding box center [1345, 68] width 133 height 21
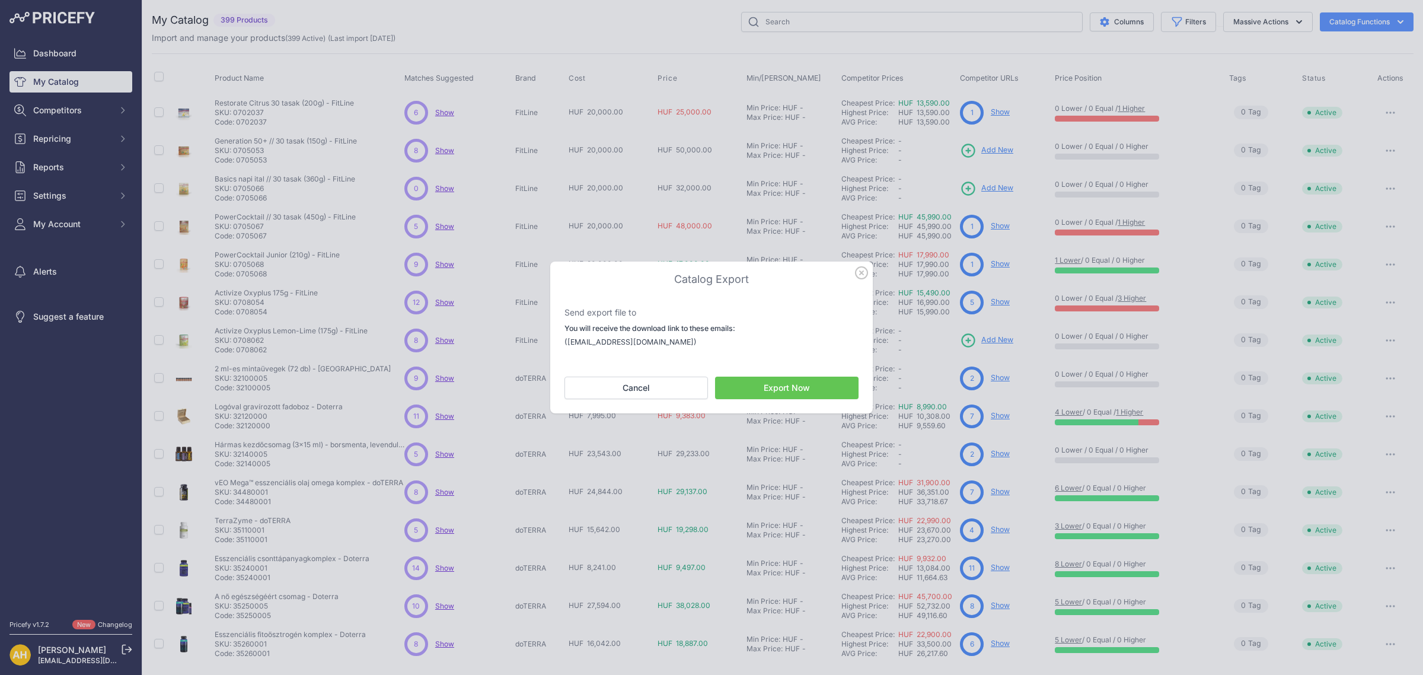
click at [863, 277] on icon "button" at bounding box center [861, 272] width 13 height 13
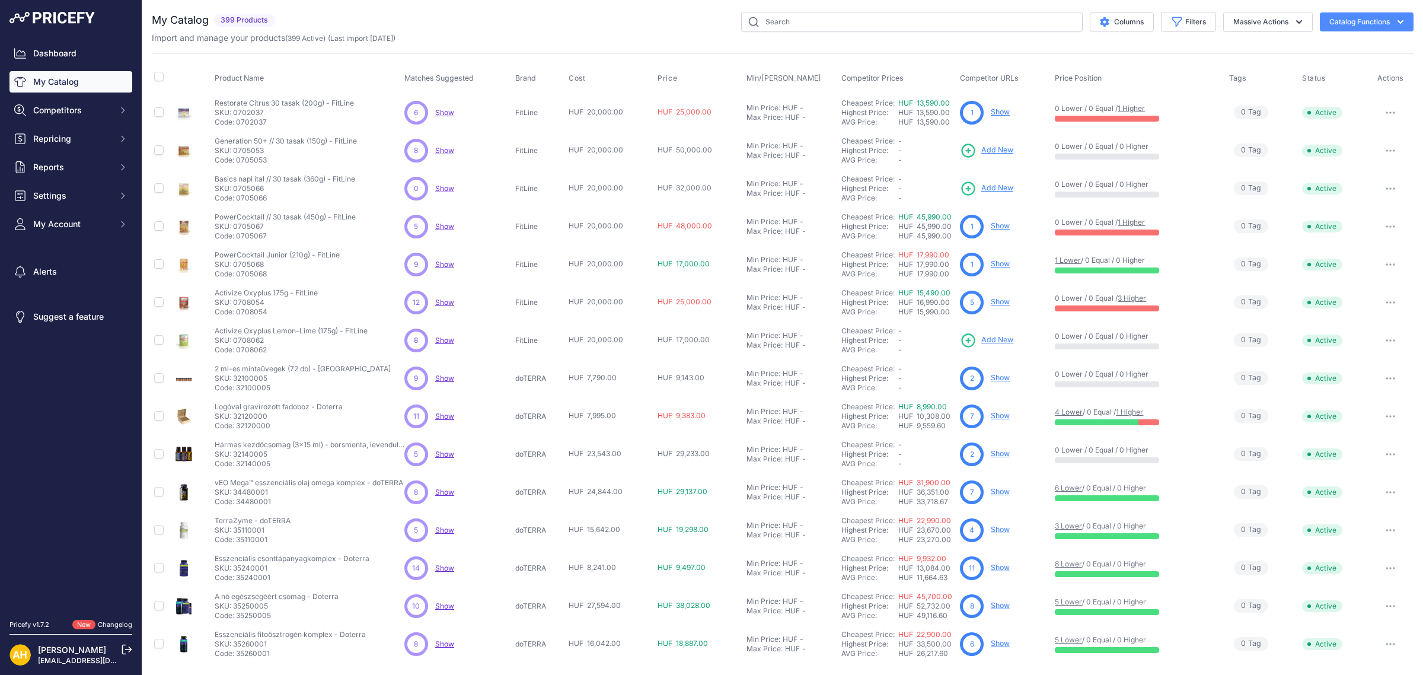
click at [1344, 20] on button "Catalog Functions" at bounding box center [1367, 21] width 94 height 19
click at [1308, 92] on link "Batch Upload" at bounding box center [1345, 89] width 133 height 21
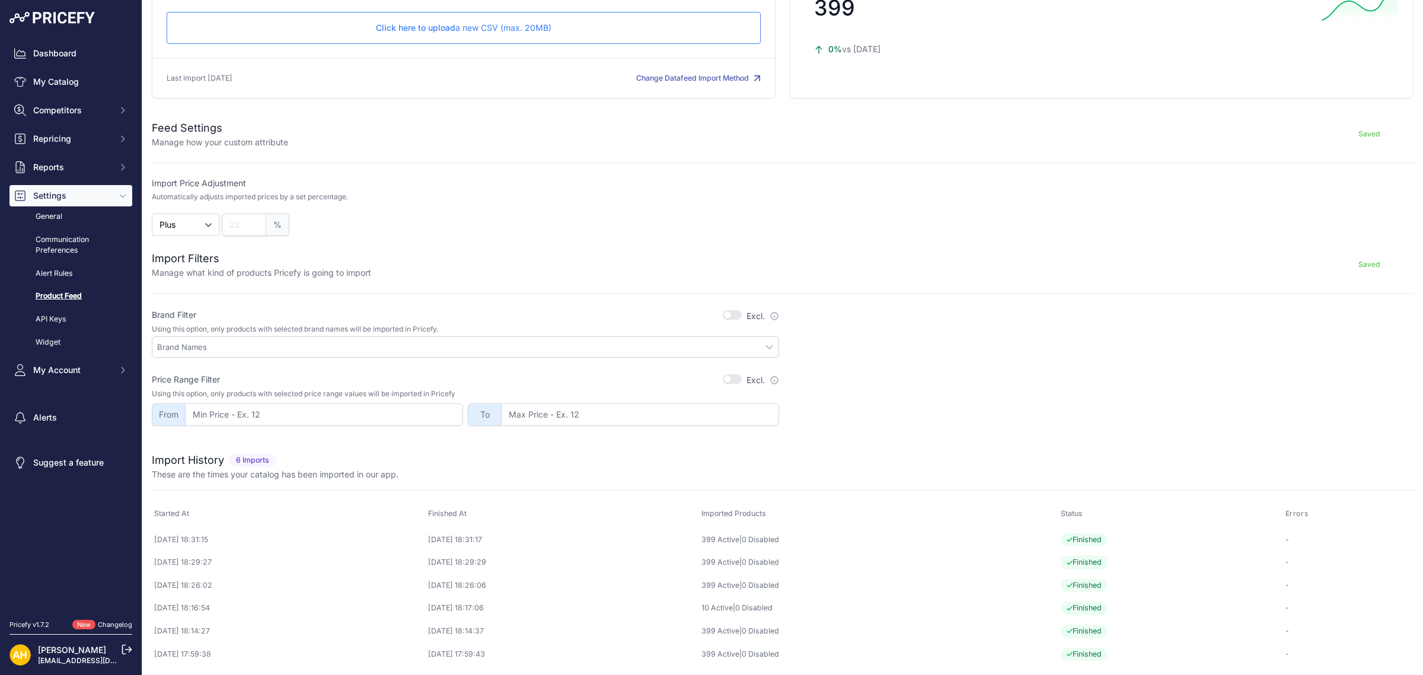
scroll to position [122, 0]
click at [69, 321] on link "API Keys" at bounding box center [70, 319] width 123 height 21
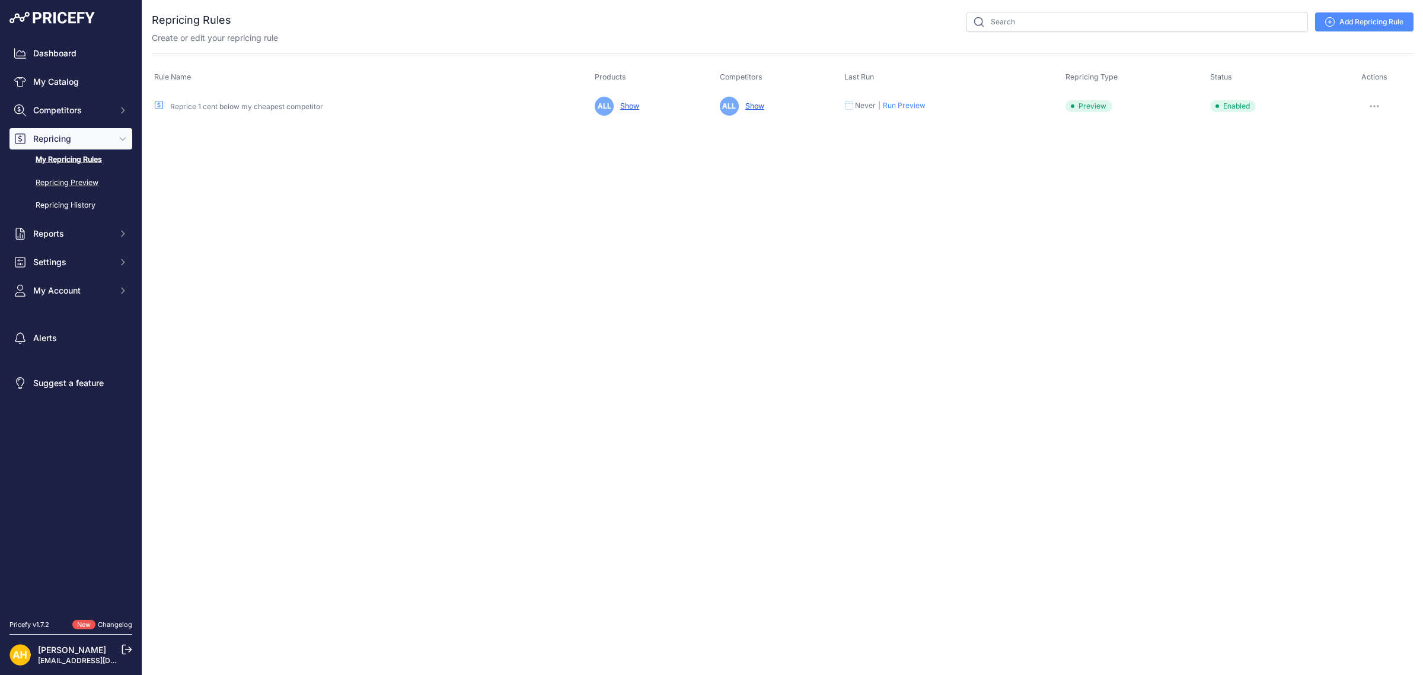
click at [94, 180] on link "Repricing Preview" at bounding box center [70, 183] width 123 height 21
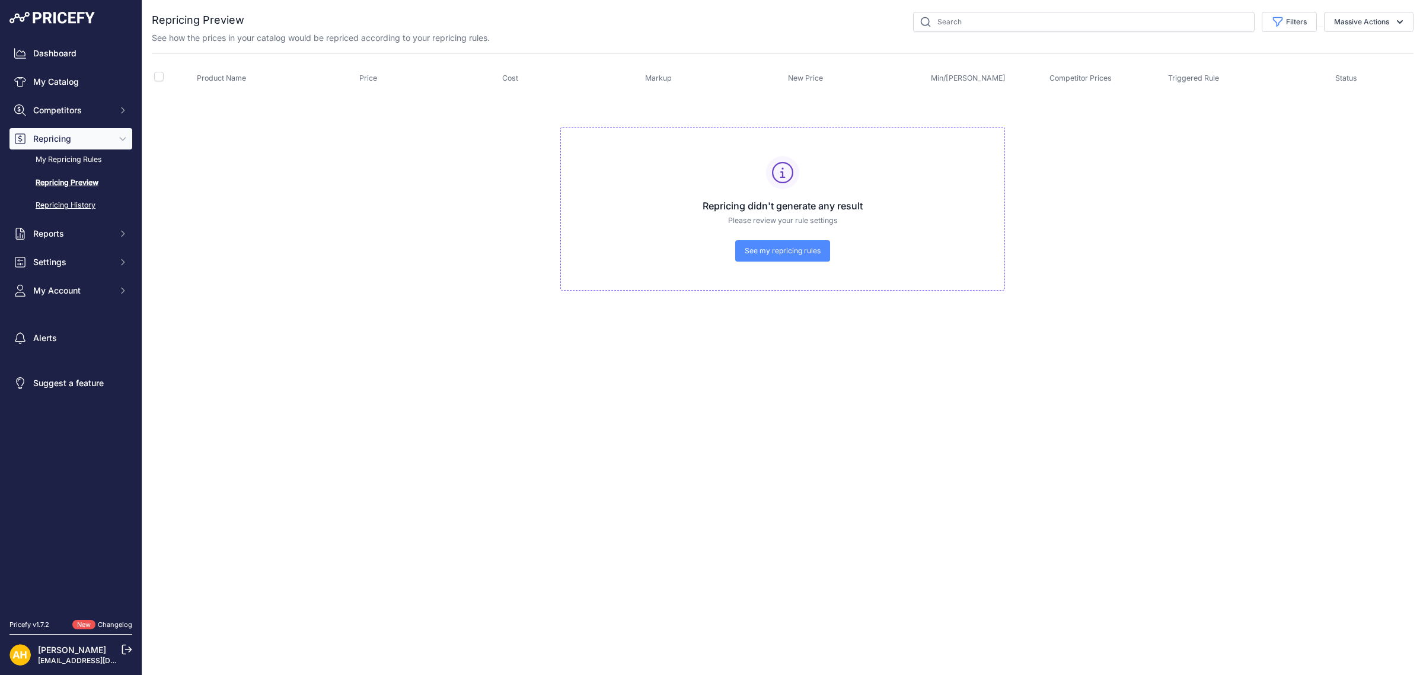
click at [87, 205] on link "Repricing History" at bounding box center [70, 205] width 123 height 21
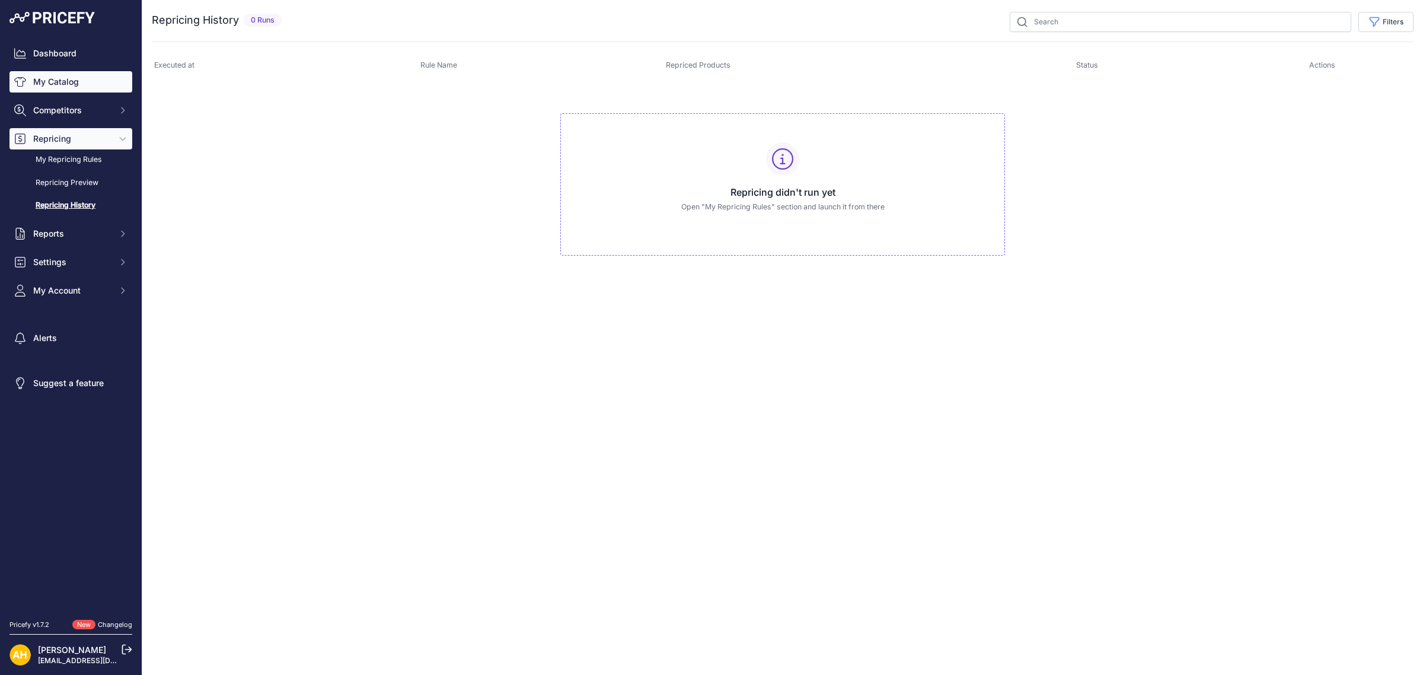
click at [55, 79] on link "My Catalog" at bounding box center [70, 81] width 123 height 21
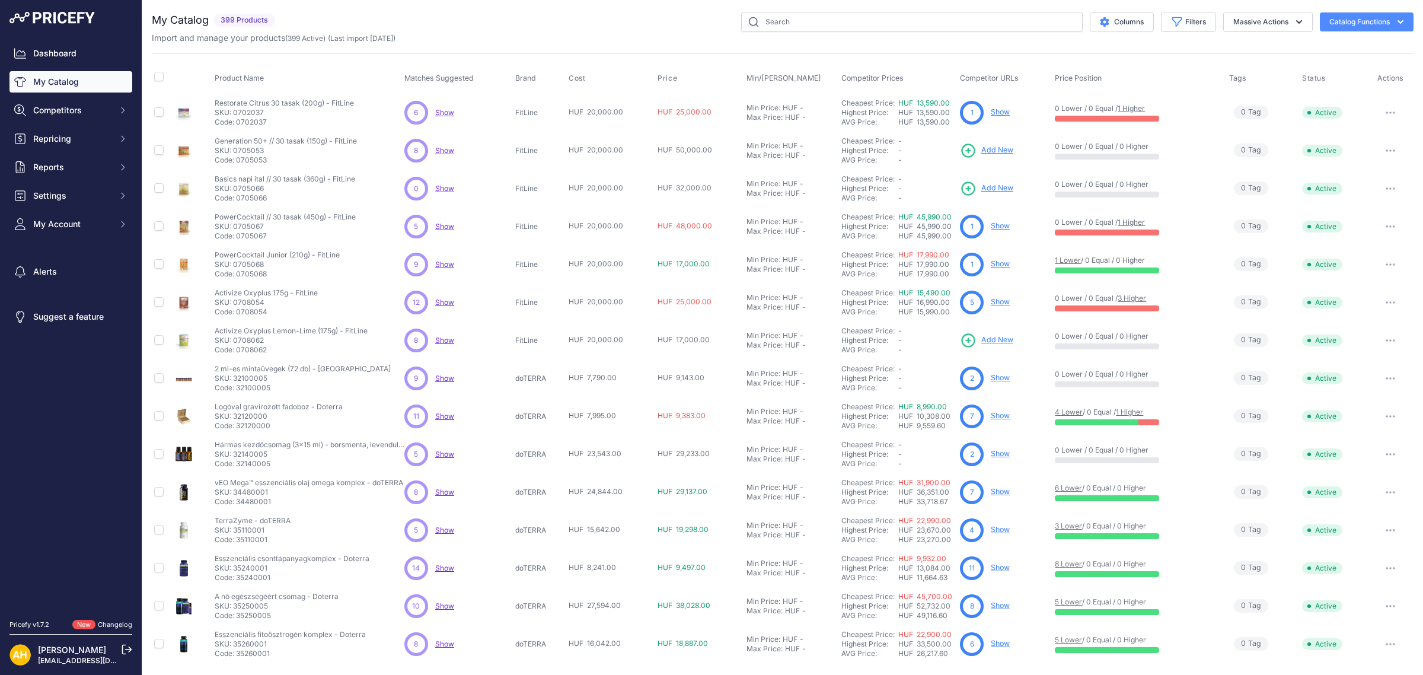
click at [1381, 27] on button "Catalog Functions" at bounding box center [1367, 21] width 94 height 19
click at [1343, 48] on span "Import Additional Info" at bounding box center [1344, 46] width 72 height 9
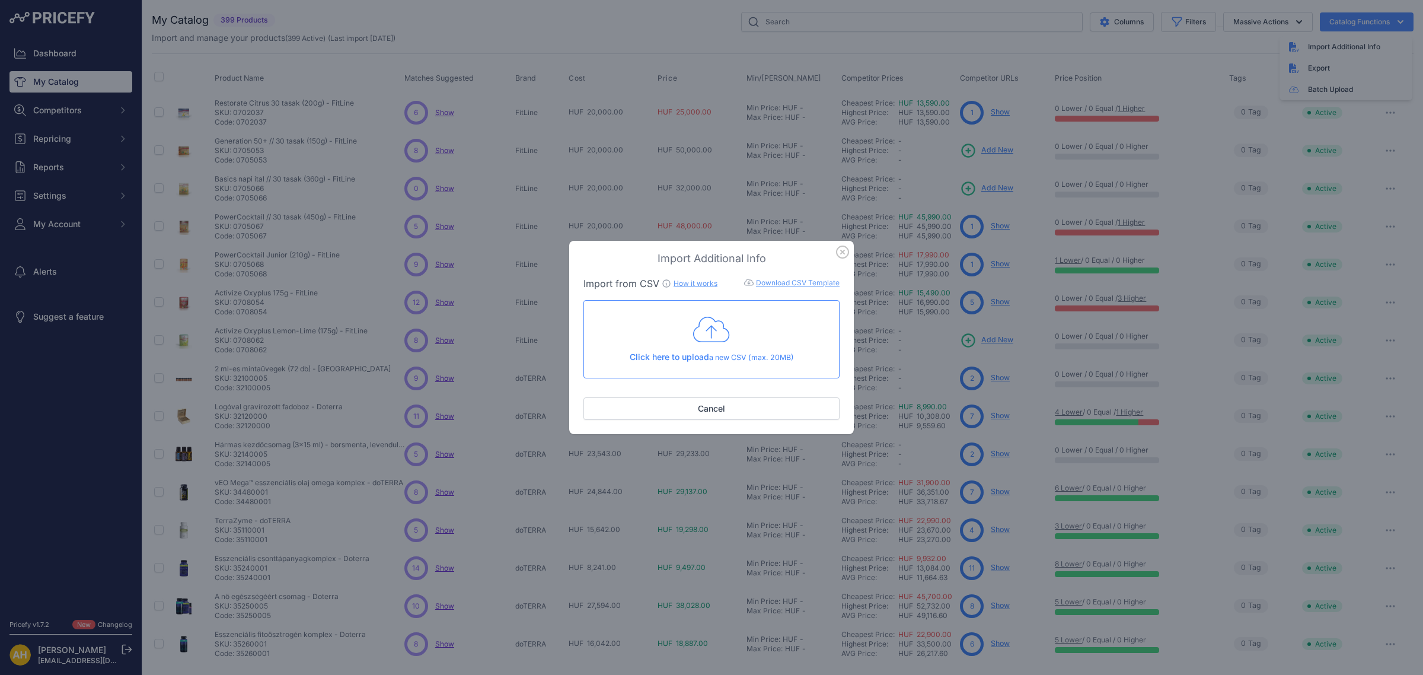
click at [701, 286] on link "How it works" at bounding box center [695, 283] width 44 height 9
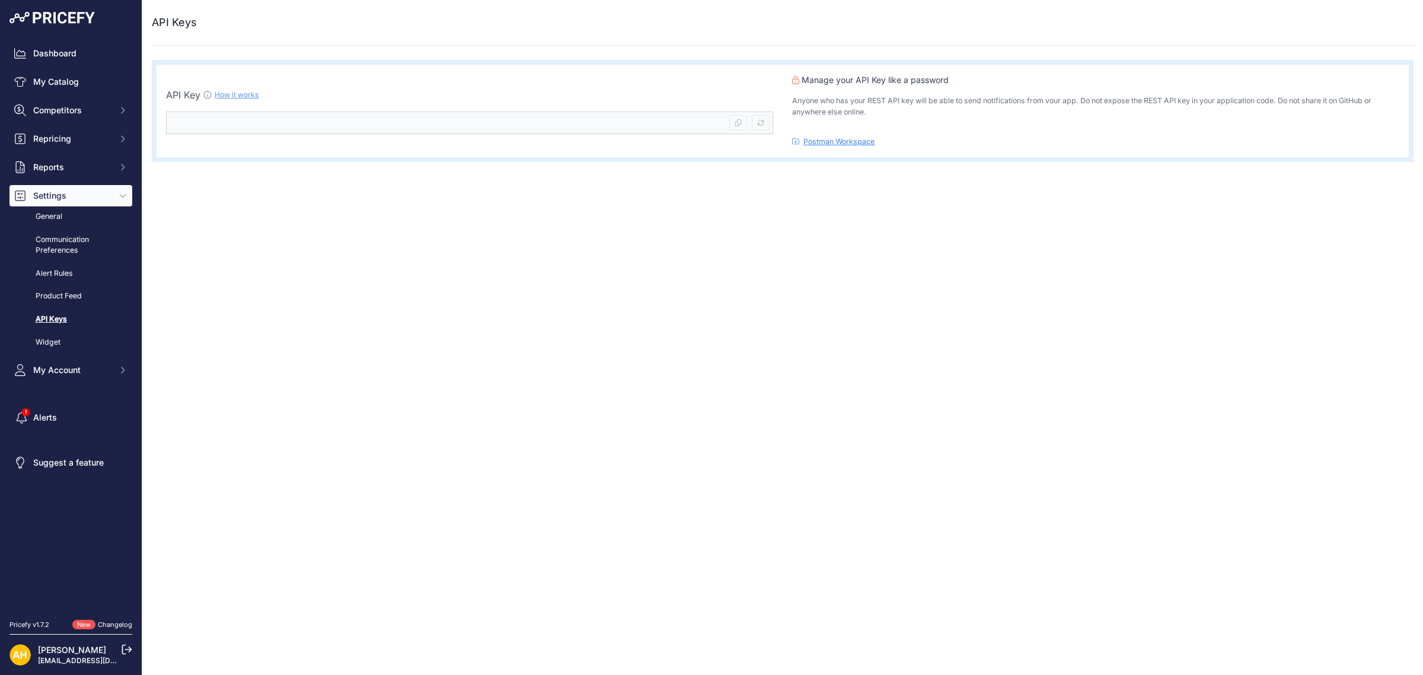
click at [244, 91] on link "How it works" at bounding box center [237, 94] width 44 height 9
click at [59, 345] on link "Widget" at bounding box center [70, 342] width 123 height 21
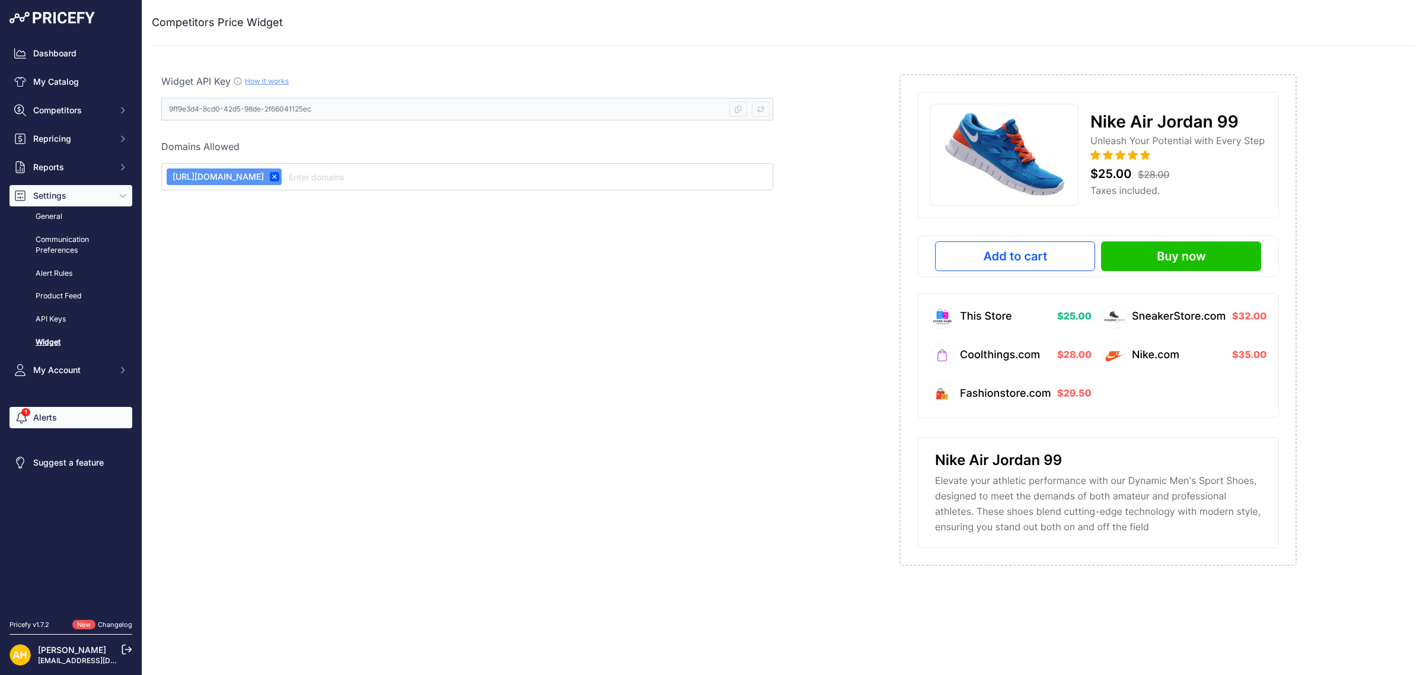
click at [39, 416] on link "Alerts" at bounding box center [70, 417] width 123 height 21
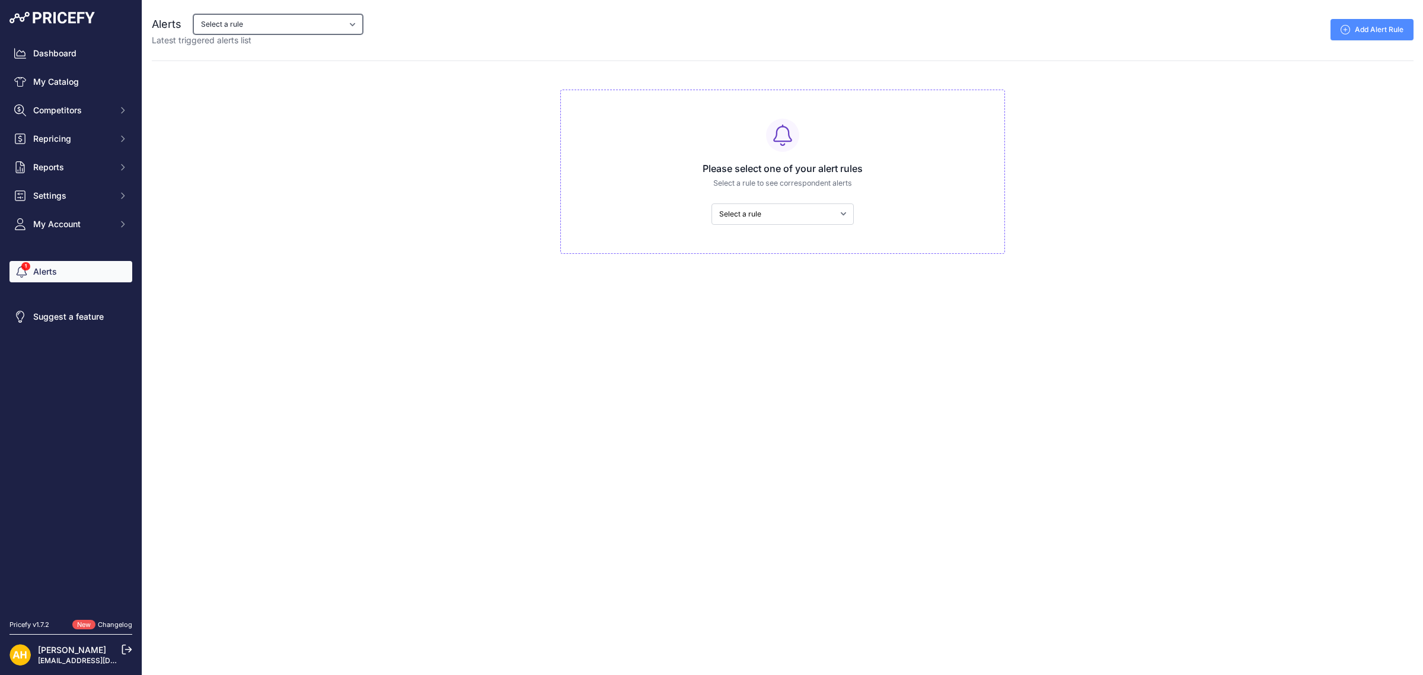
click at [273, 20] on select "Select a rule My competitors are 5% cheaper than me" at bounding box center [278, 24] width 170 height 20
select select "8517"
click at [193, 14] on select "Select a rule My competitors are 5% cheaper than me" at bounding box center [278, 24] width 170 height 20
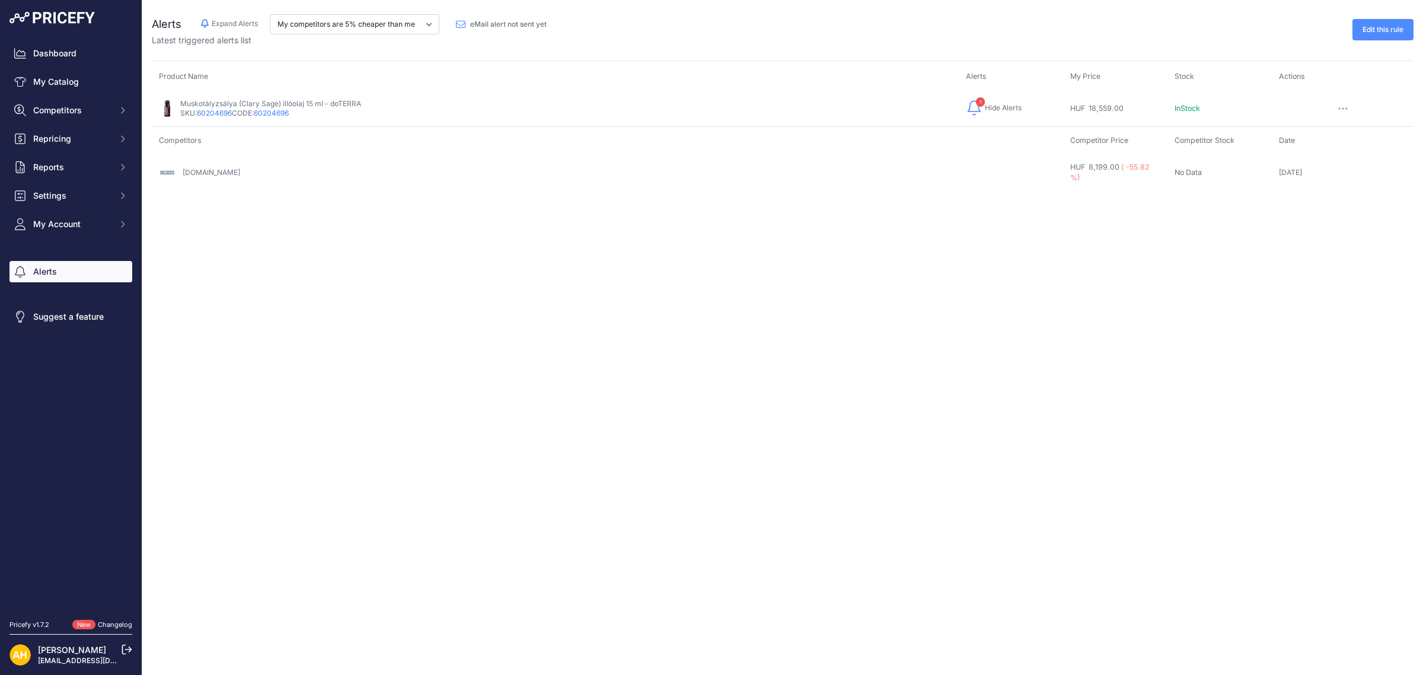
click at [241, 98] on td "Muskotályzsálya ([PERSON_NAME]) illóolaj 15 ml - doTERRA SKU: 60204696 CODE: 60…" at bounding box center [555, 109] width 807 height 36
click at [208, 168] on link "deluzzo.hu" at bounding box center [212, 172] width 58 height 9
click at [55, 230] on button "My Account" at bounding box center [70, 223] width 123 height 21
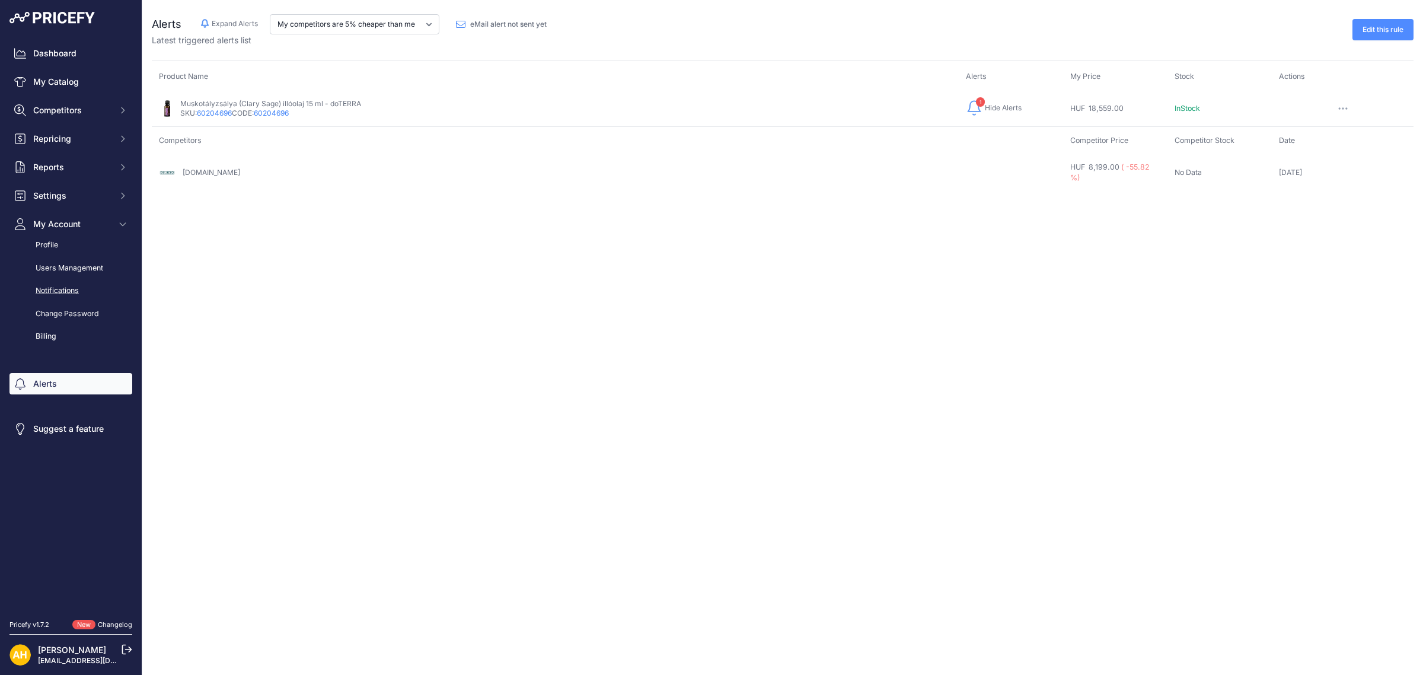
click at [65, 291] on link "Notifications" at bounding box center [70, 290] width 123 height 21
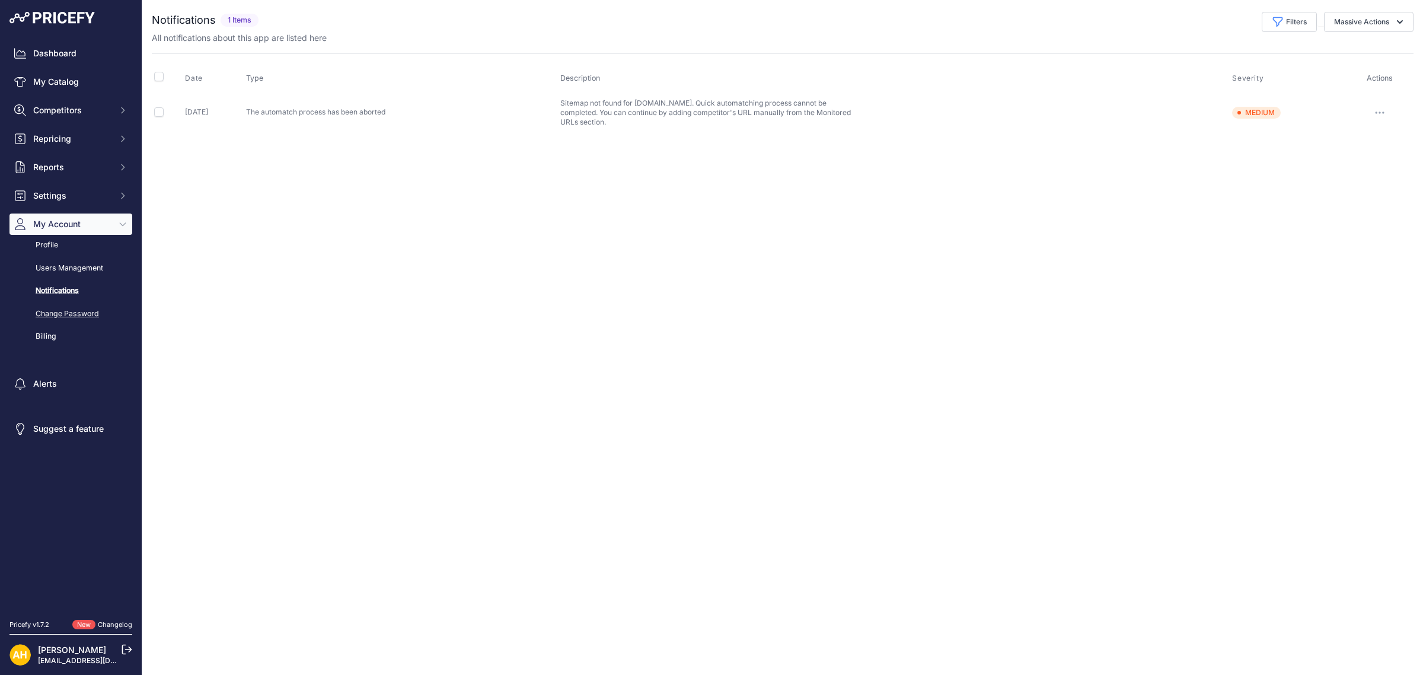
click at [56, 314] on link "Change Password" at bounding box center [70, 314] width 123 height 21
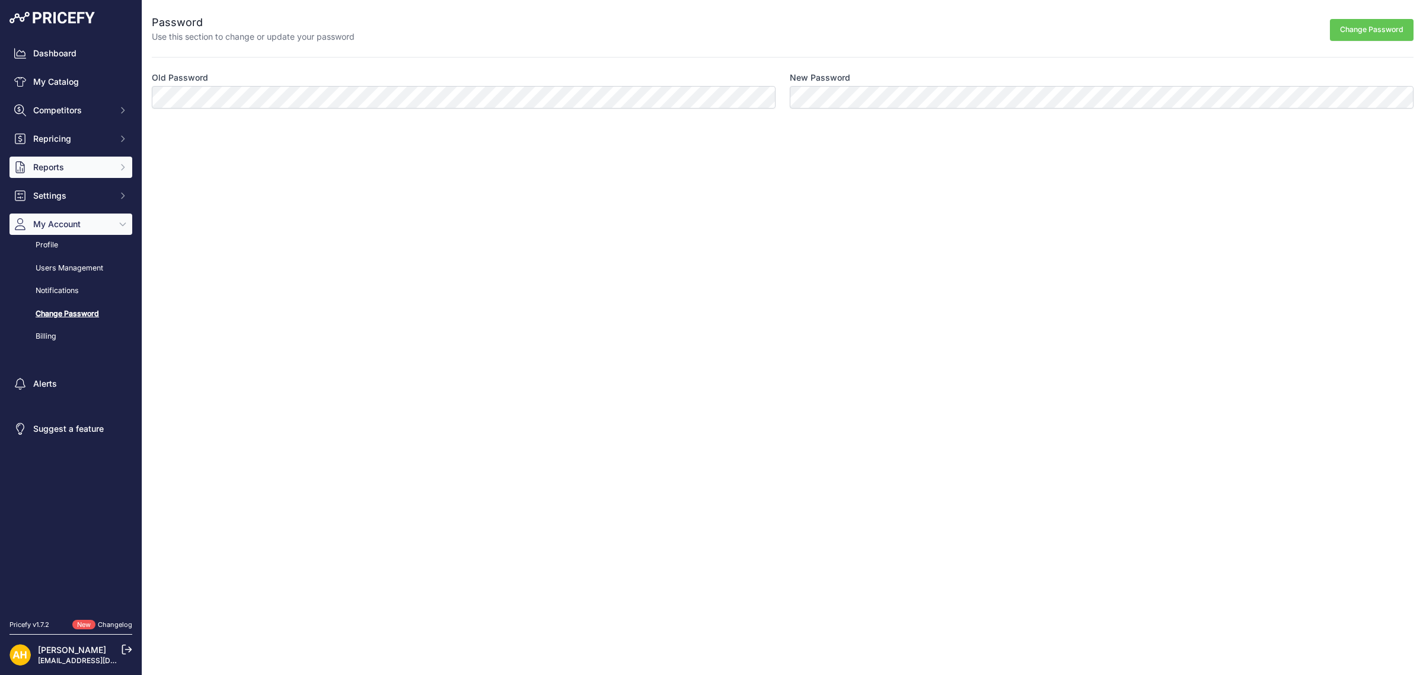
click at [54, 170] on span "Reports" at bounding box center [72, 167] width 78 height 12
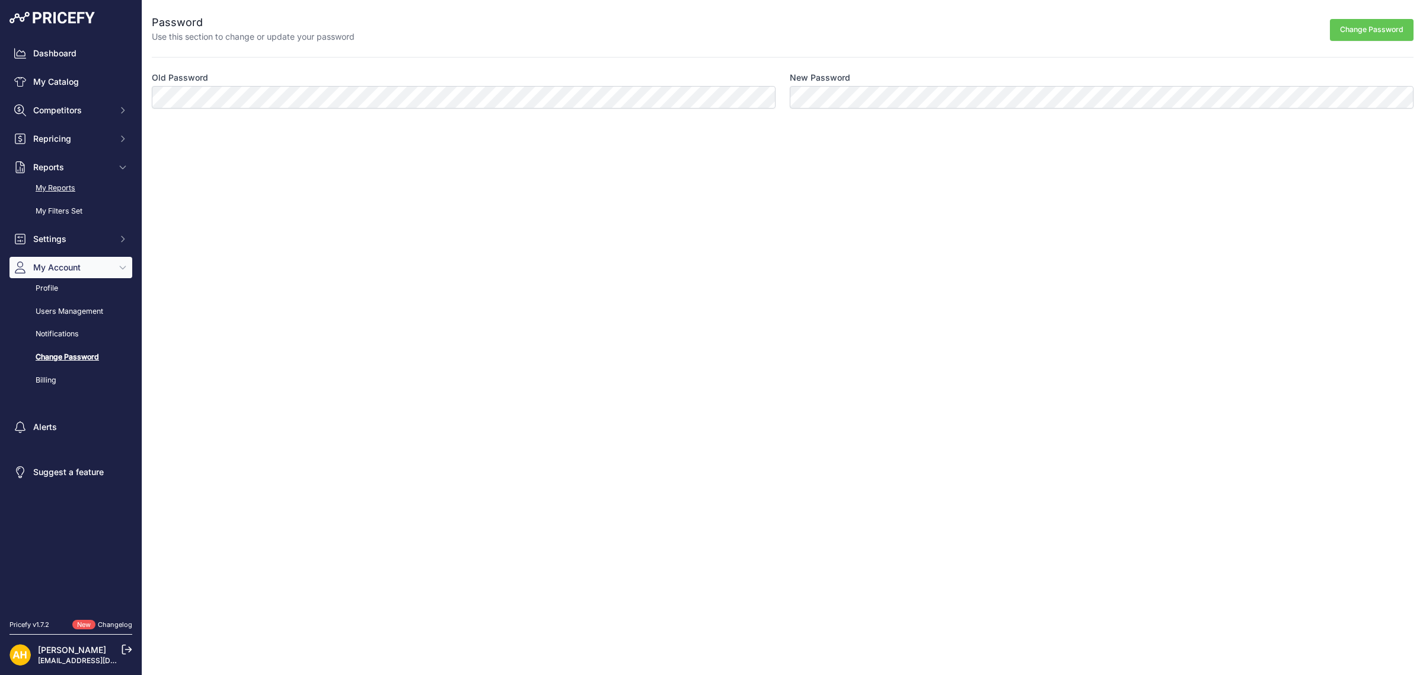
click at [52, 187] on link "My Reports" at bounding box center [70, 188] width 123 height 21
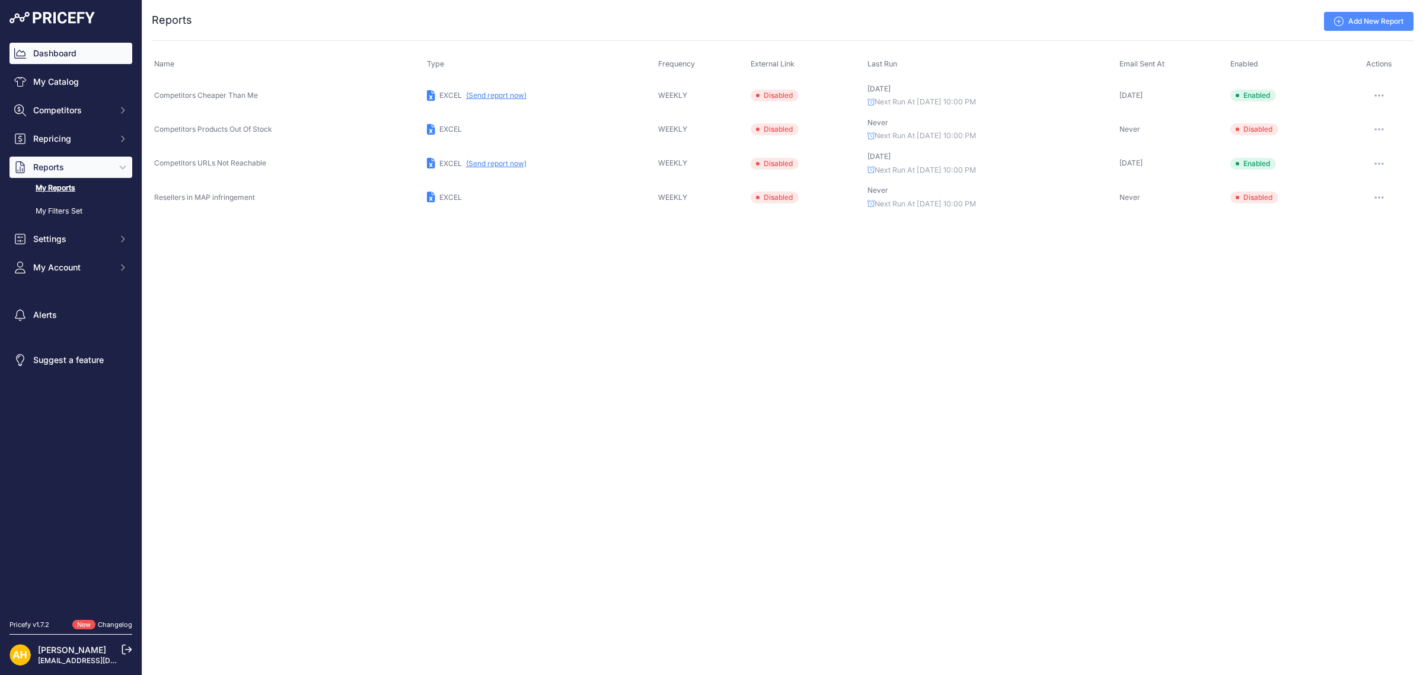
click at [58, 55] on link "Dashboard" at bounding box center [70, 53] width 123 height 21
